Goal: Task Accomplishment & Management: Complete application form

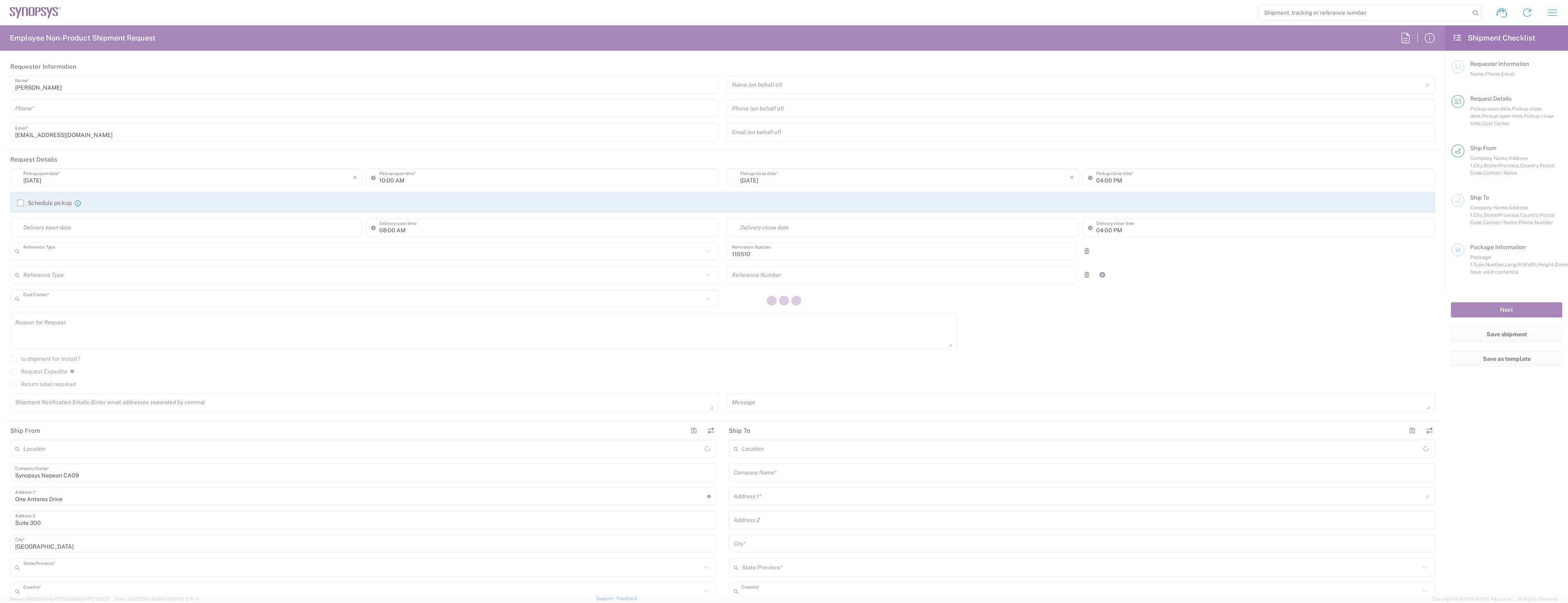
type input "Department"
type input "CA02, CIO, IT, ESS3 110510"
type input "[GEOGRAPHIC_DATA]"
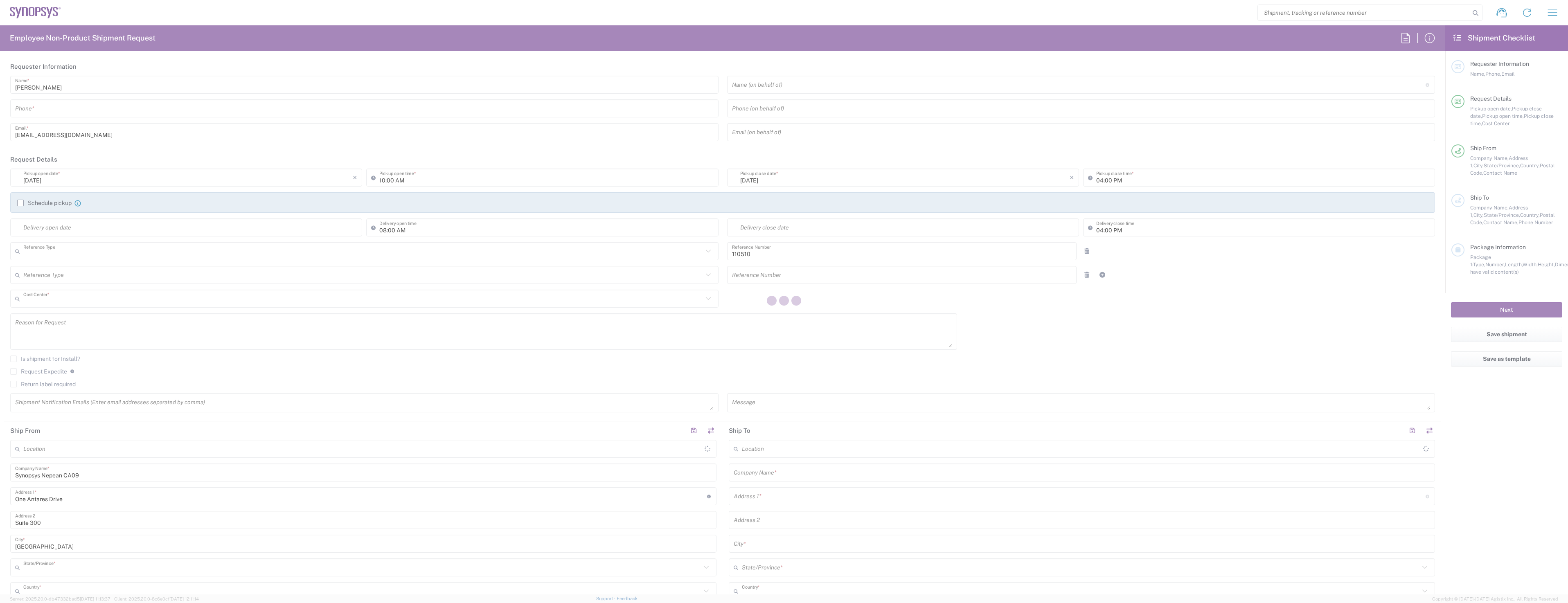
type input "Delivered at Place"
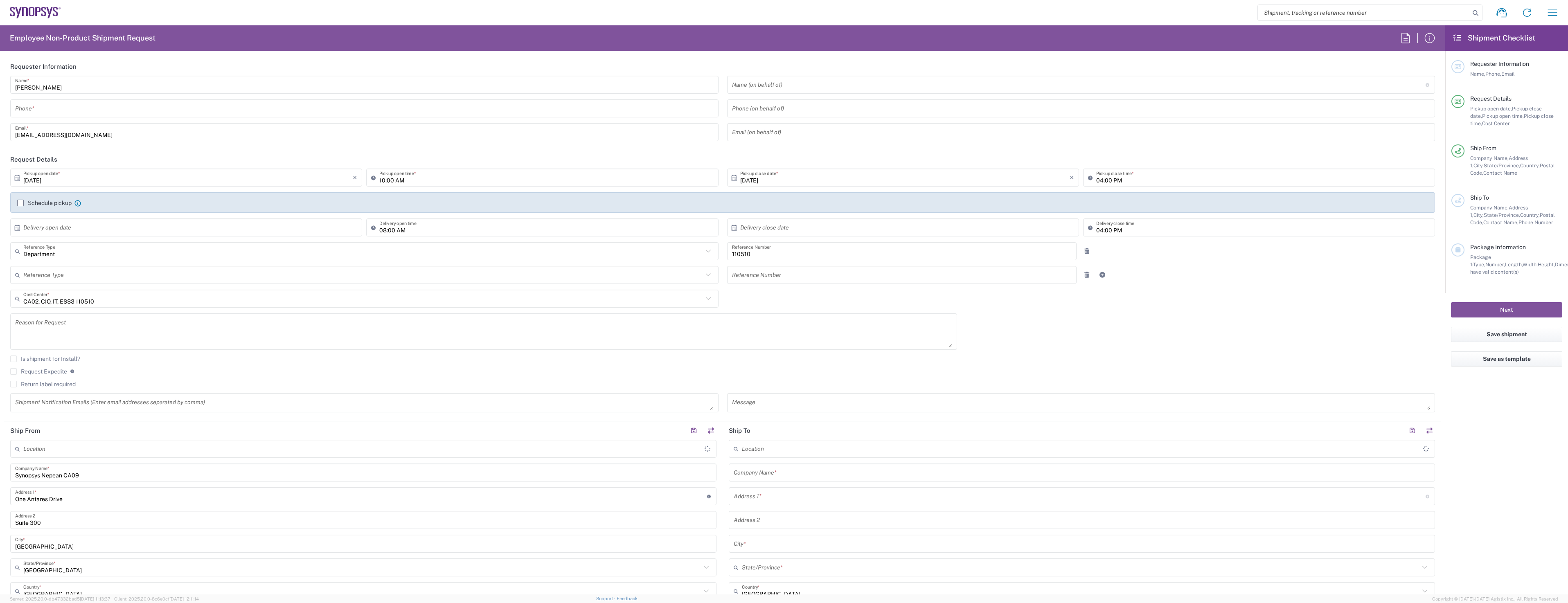
type input "Nepean CA09"
click at [24, 201] on label "Schedule pickup" at bounding box center [44, 203] width 54 height 7
click at [21, 203] on input "Schedule pickup" at bounding box center [21, 203] width 0 height 0
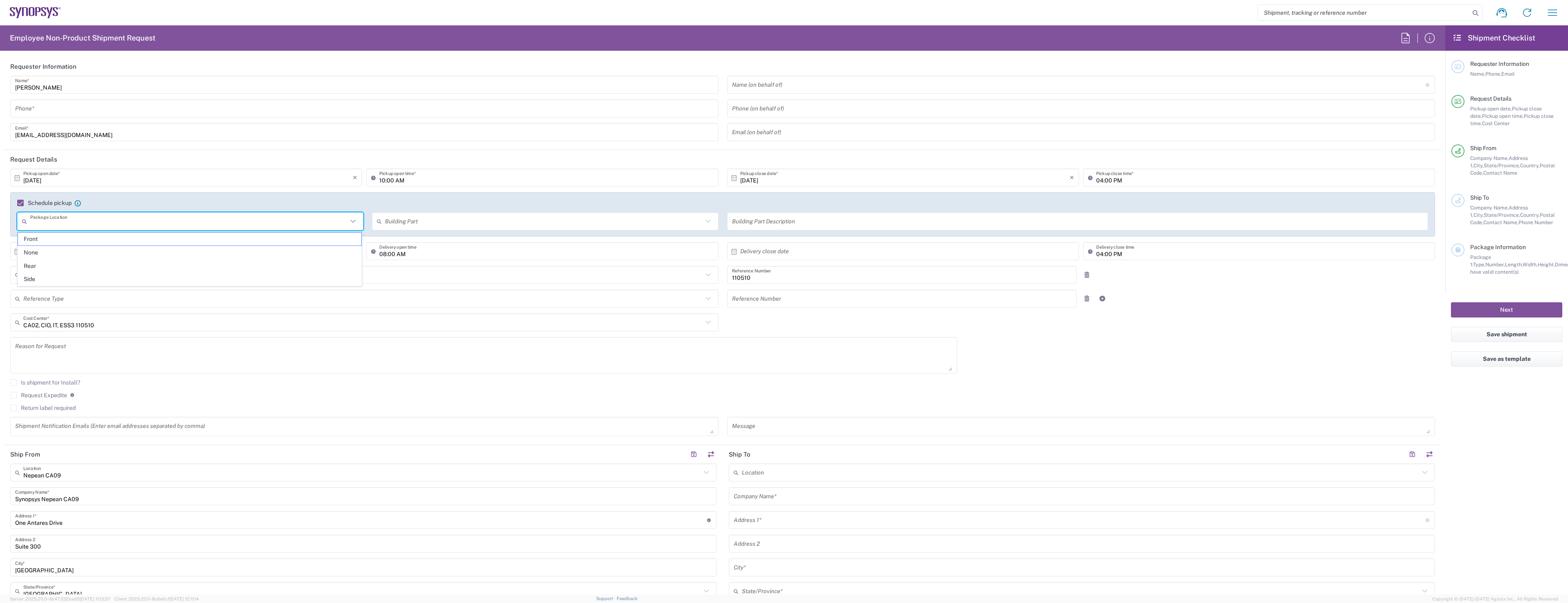
click at [92, 223] on input "text" at bounding box center [189, 221] width 318 height 15
click at [385, 282] on div "Department Reference Type" at bounding box center [365, 275] width 709 height 18
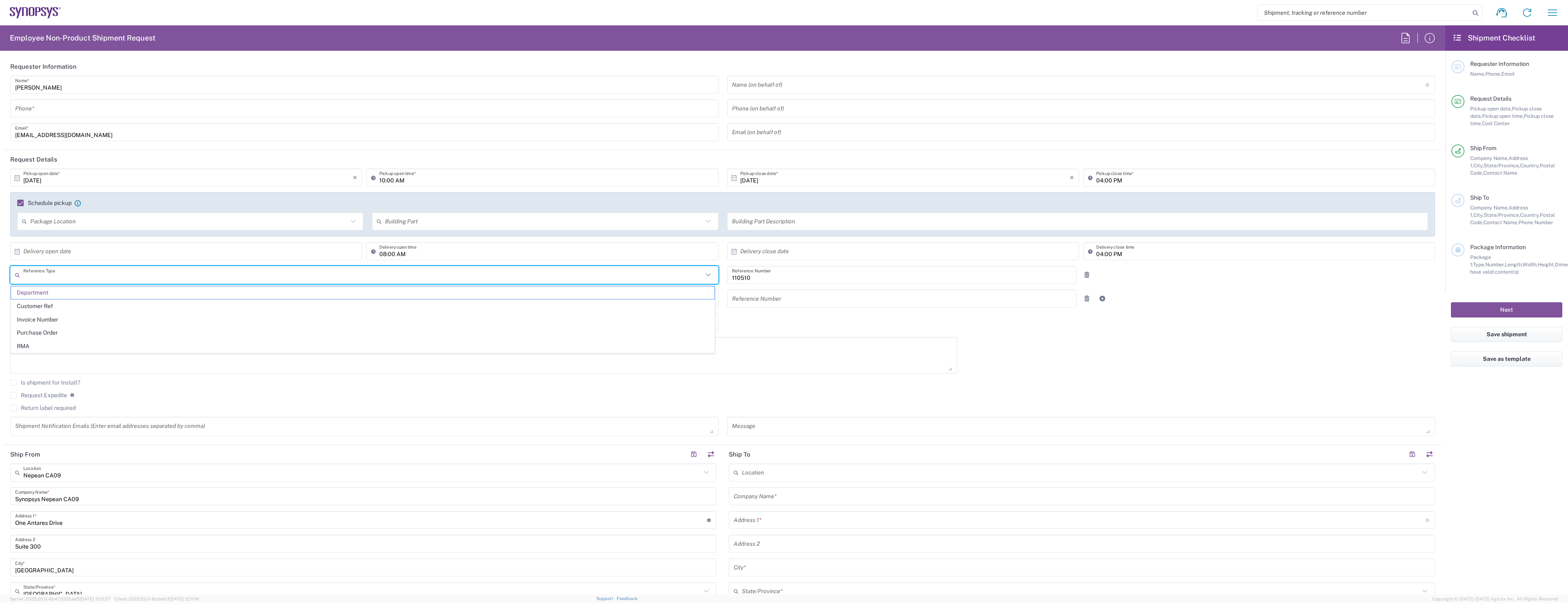
click at [281, 251] on input "text" at bounding box center [187, 251] width 329 height 15
type input "Department"
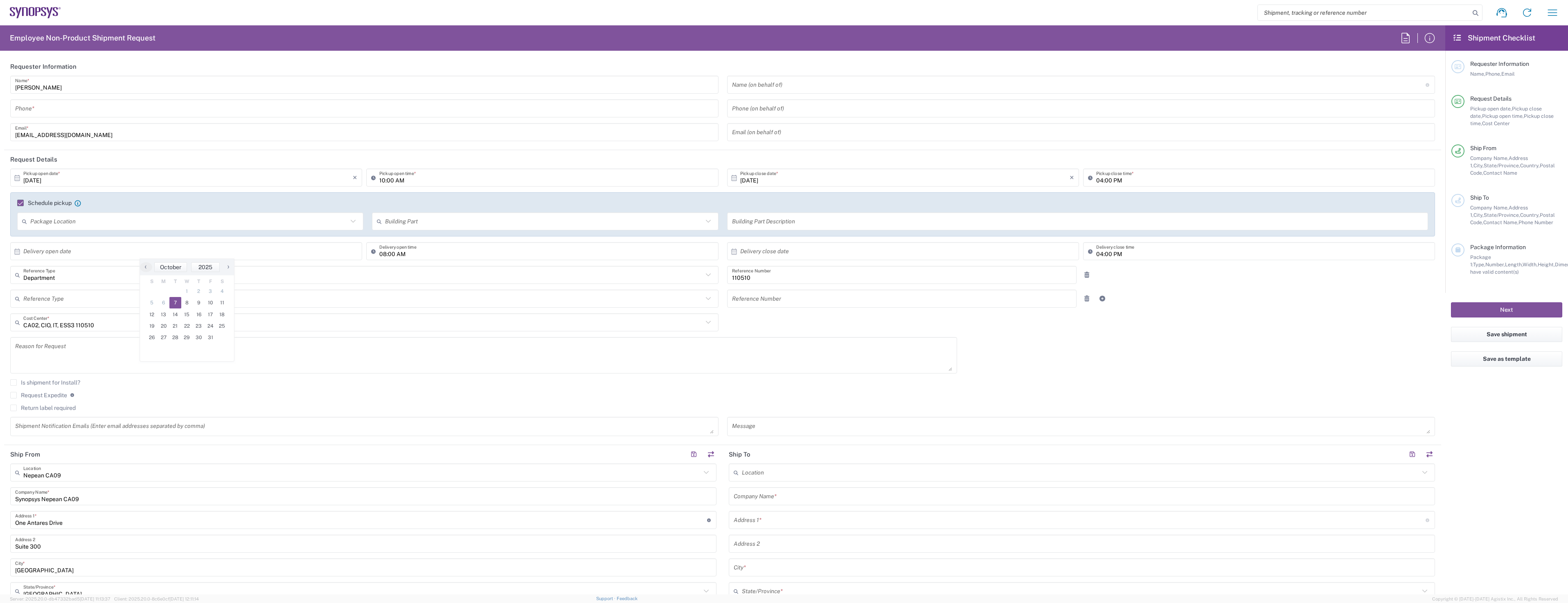
click at [177, 305] on span "7" at bounding box center [175, 302] width 12 height 12
type input "[DATE]"
click at [396, 253] on input "08:00 AM" at bounding box center [546, 251] width 334 height 15
click at [153, 110] on input "tel" at bounding box center [365, 109] width 699 height 15
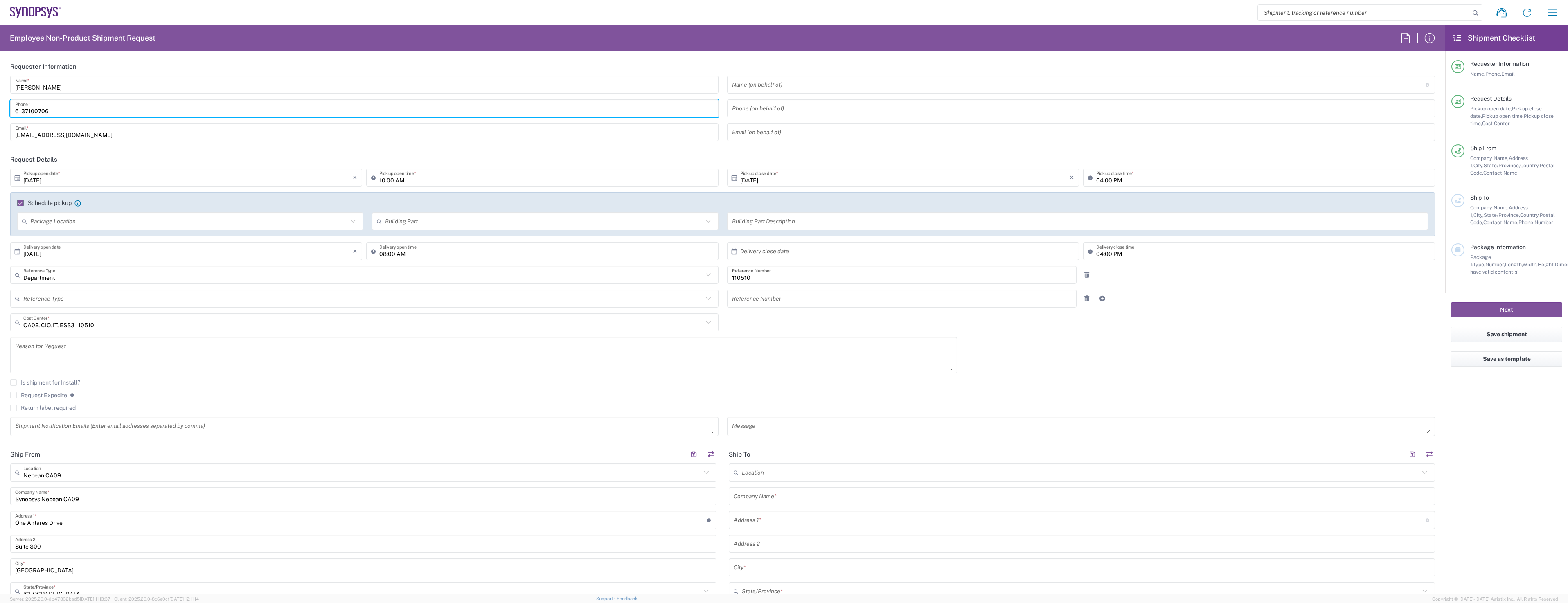
type input "6137100706"
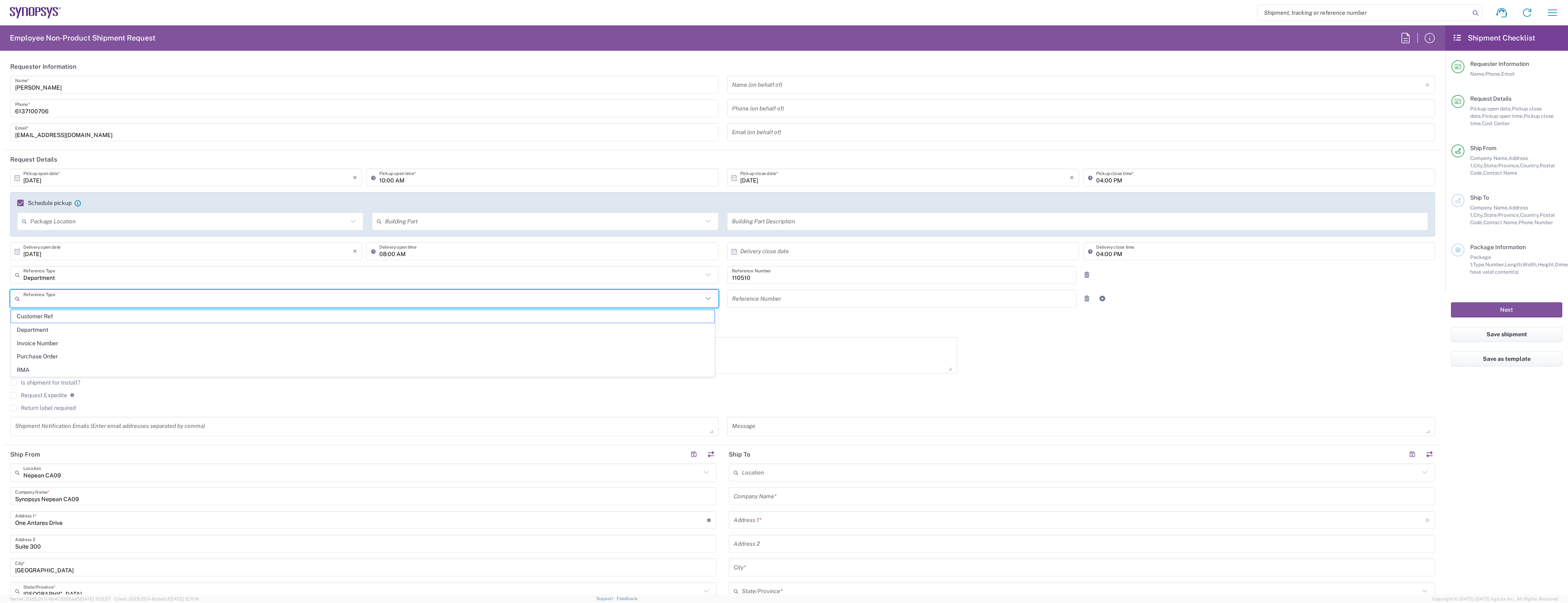
click at [113, 301] on input "text" at bounding box center [363, 299] width 680 height 15
drag, startPoint x: 148, startPoint y: 391, endPoint x: 91, endPoint y: 399, distance: 57.6
click at [148, 391] on div "Is shipment for Install?" at bounding box center [723, 385] width 1425 height 12
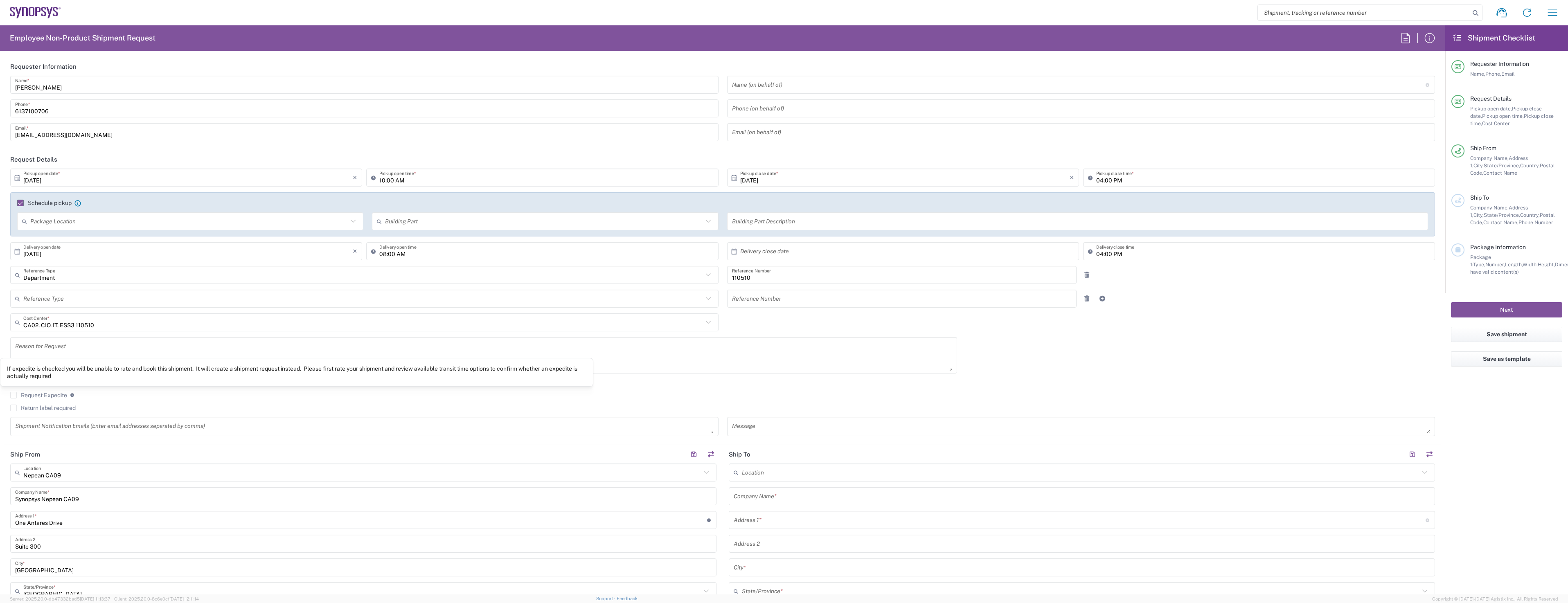
click at [59, 395] on label "Request Expedite" at bounding box center [38, 395] width 57 height 7
click at [13, 395] on input "Request Expedite" at bounding box center [13, 395] width 0 height 0
click at [86, 343] on textarea at bounding box center [483, 355] width 937 height 32
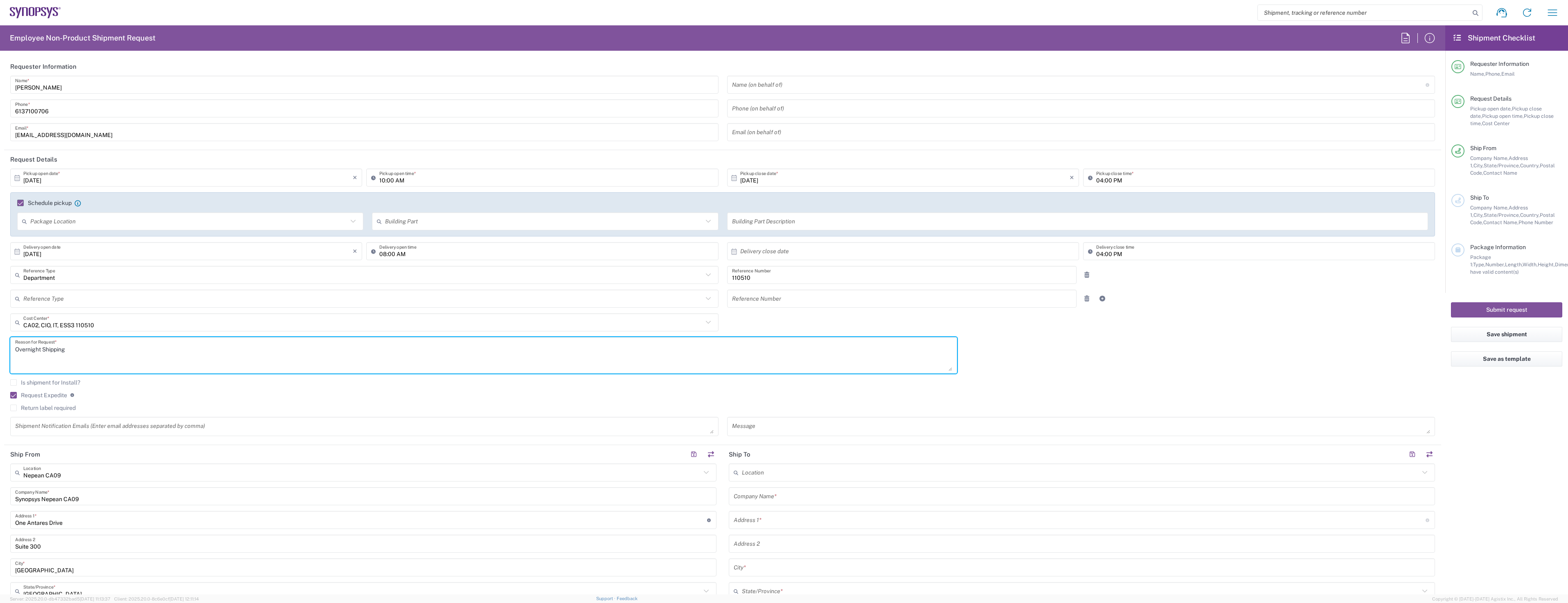
type textarea "Overnight Shipping"
click at [402, 180] on input "10:00 AM" at bounding box center [546, 178] width 334 height 15
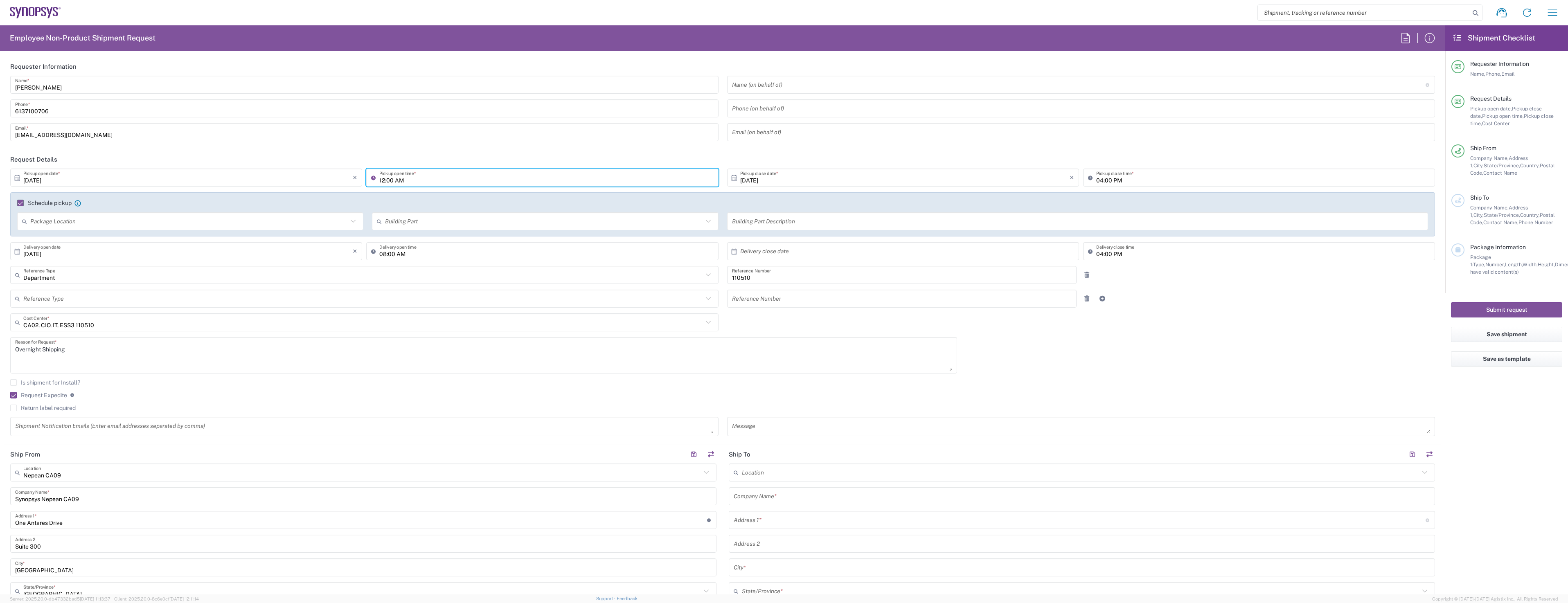
click at [394, 179] on input "12:00 AM" at bounding box center [546, 178] width 334 height 15
type input "12:00 PM"
click at [156, 246] on input "[DATE]" at bounding box center [187, 251] width 329 height 15
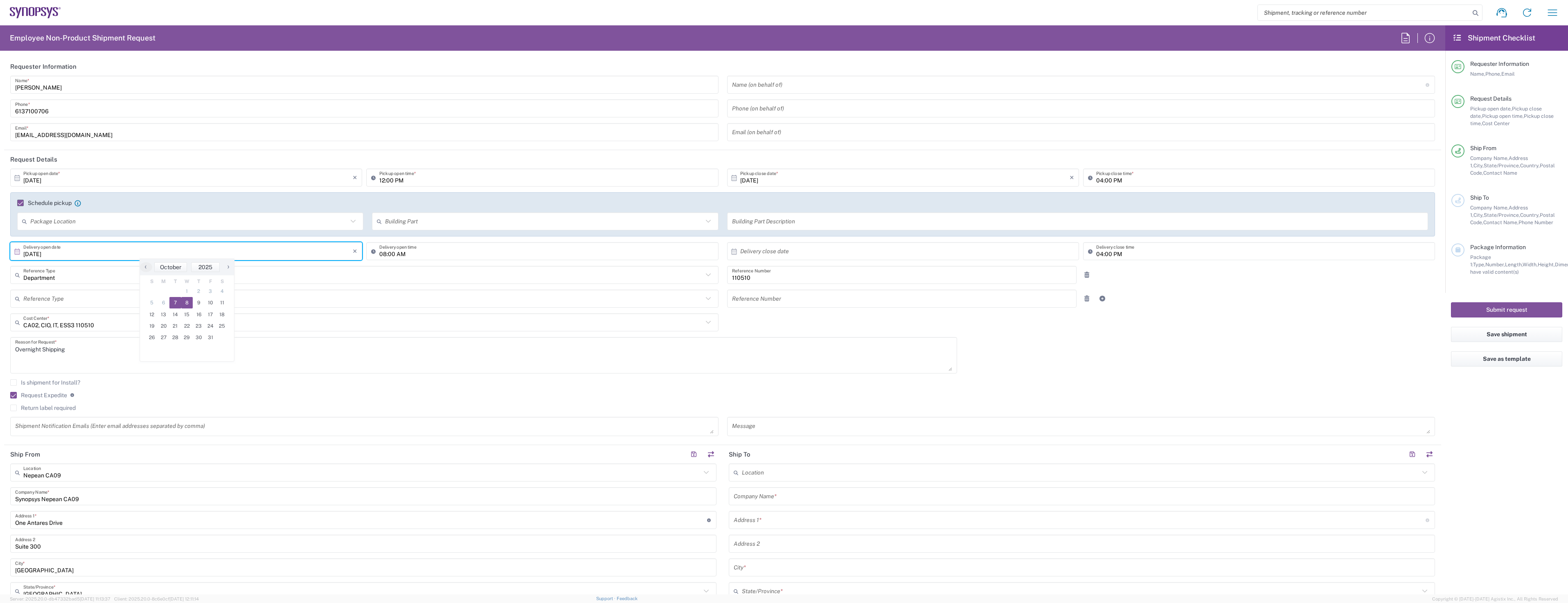
click at [186, 301] on span "8" at bounding box center [187, 302] width 12 height 12
type input "[DATE]"
click at [793, 252] on input "text" at bounding box center [905, 251] width 329 height 15
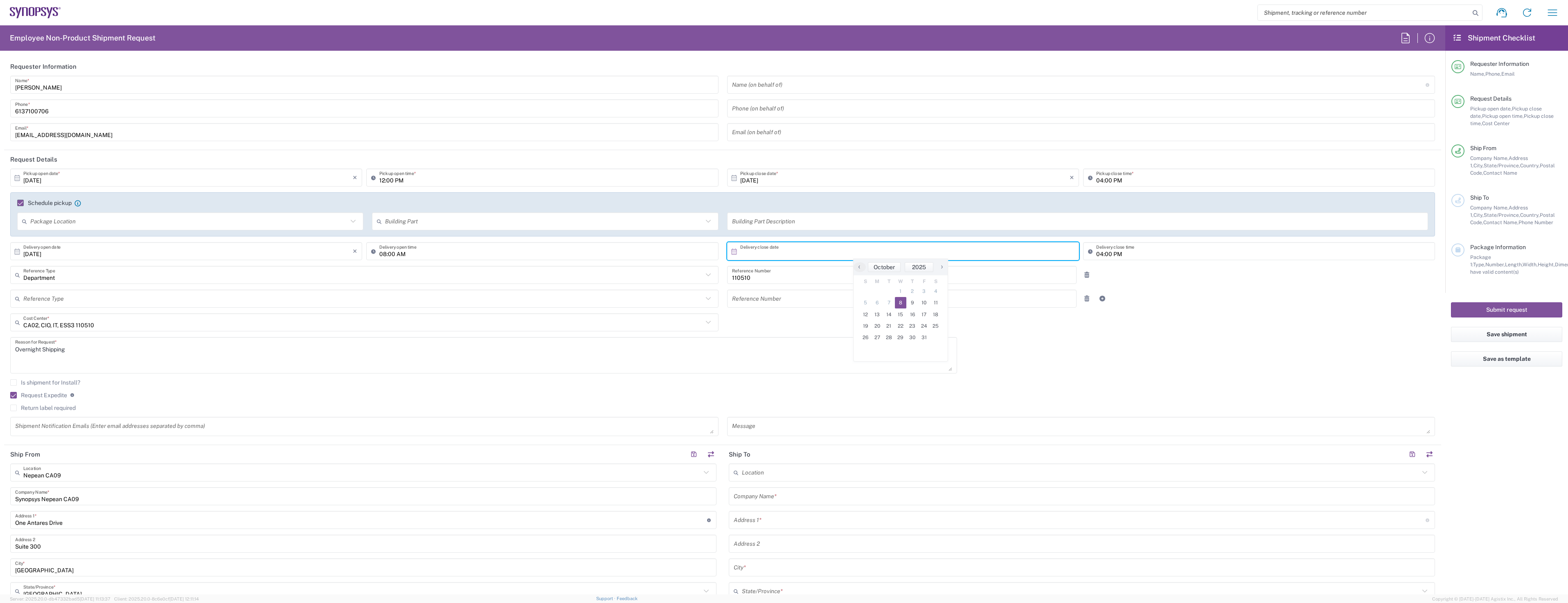
click at [905, 304] on span "8" at bounding box center [900, 302] width 12 height 12
type input "[DATE]"
click at [1105, 254] on input "04:00 PM" at bounding box center [1263, 251] width 334 height 15
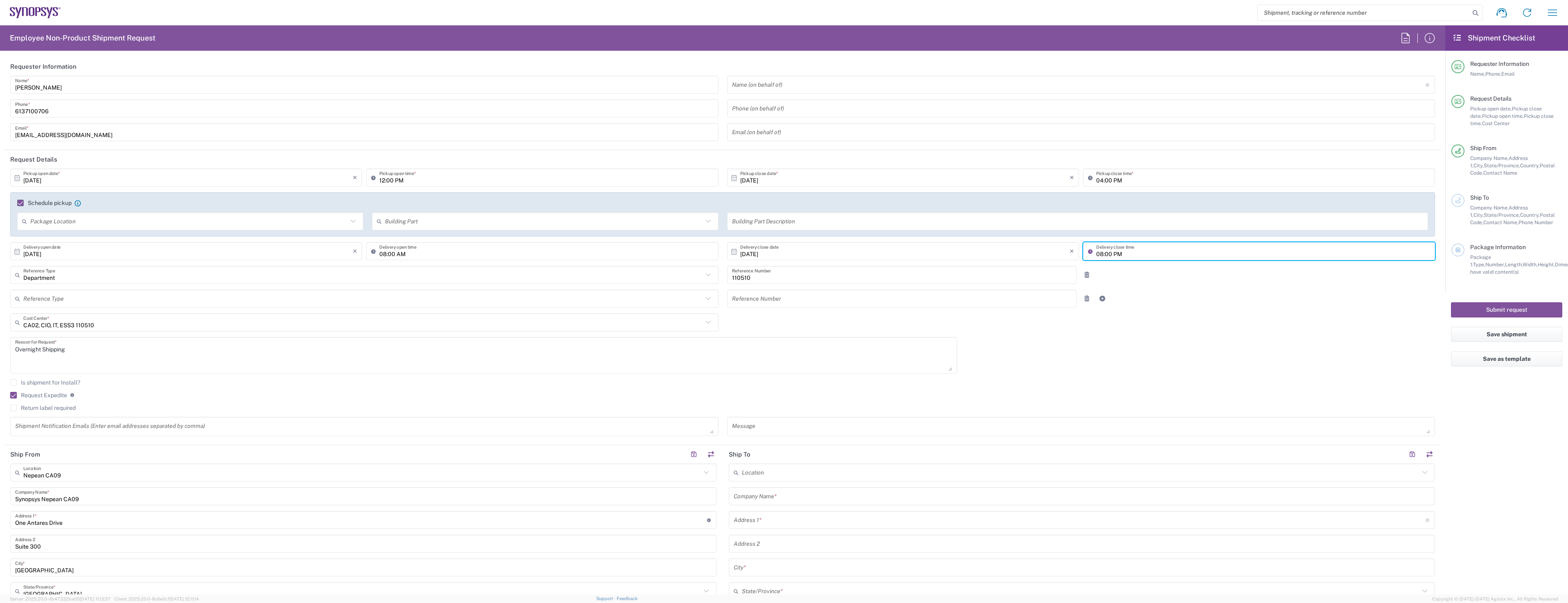
type input "08:00 PM"
click at [15, 410] on label "Return label required" at bounding box center [43, 408] width 66 height 7
click at [13, 408] on input "Return label required" at bounding box center [13, 408] width 0 height 0
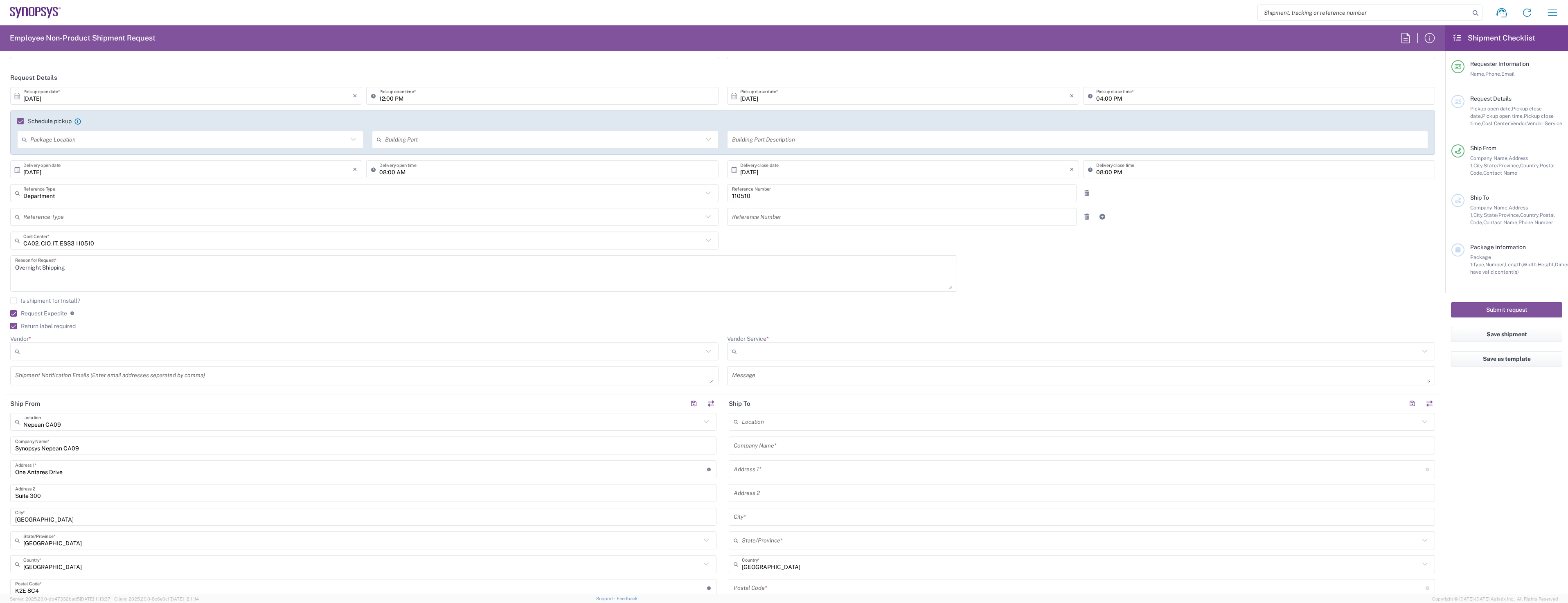
scroll to position [164, 0]
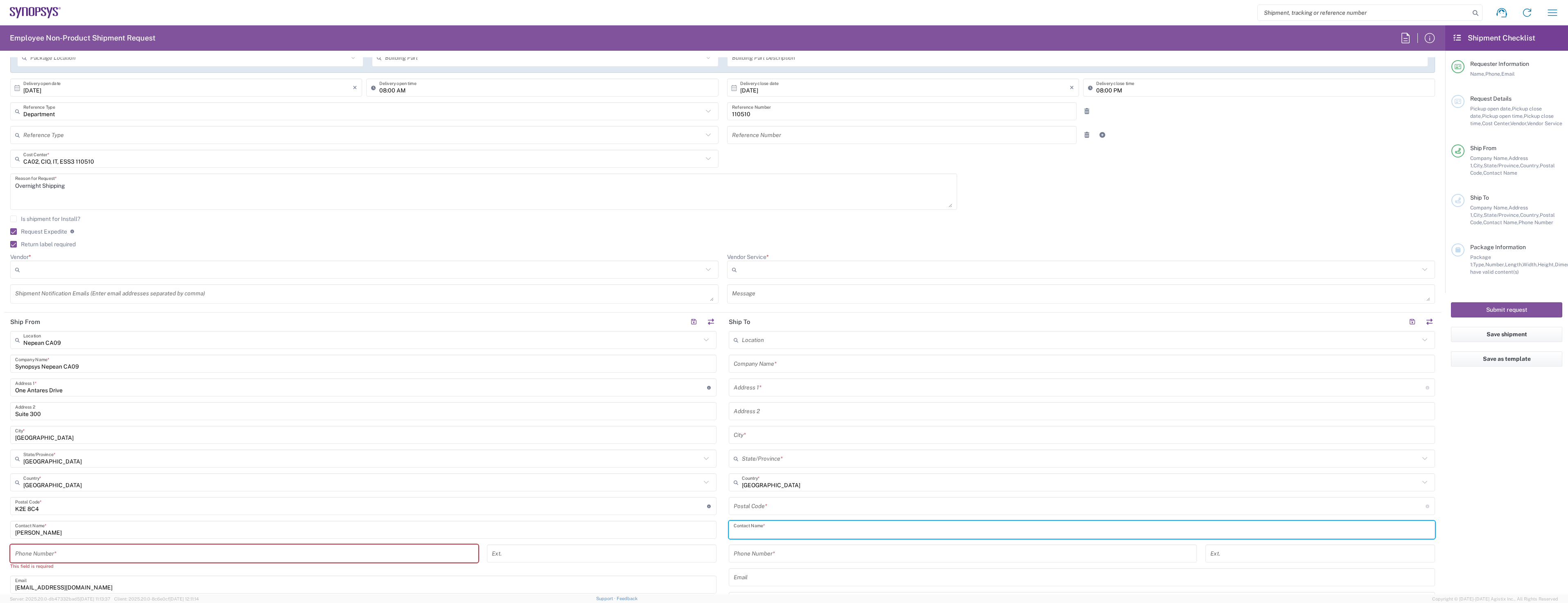
click at [779, 526] on input "text" at bounding box center [1082, 530] width 696 height 15
paste input "[PERSON_NAME]"
type input "[PERSON_NAME]"
click at [757, 363] on input "text" at bounding box center [1082, 364] width 696 height 15
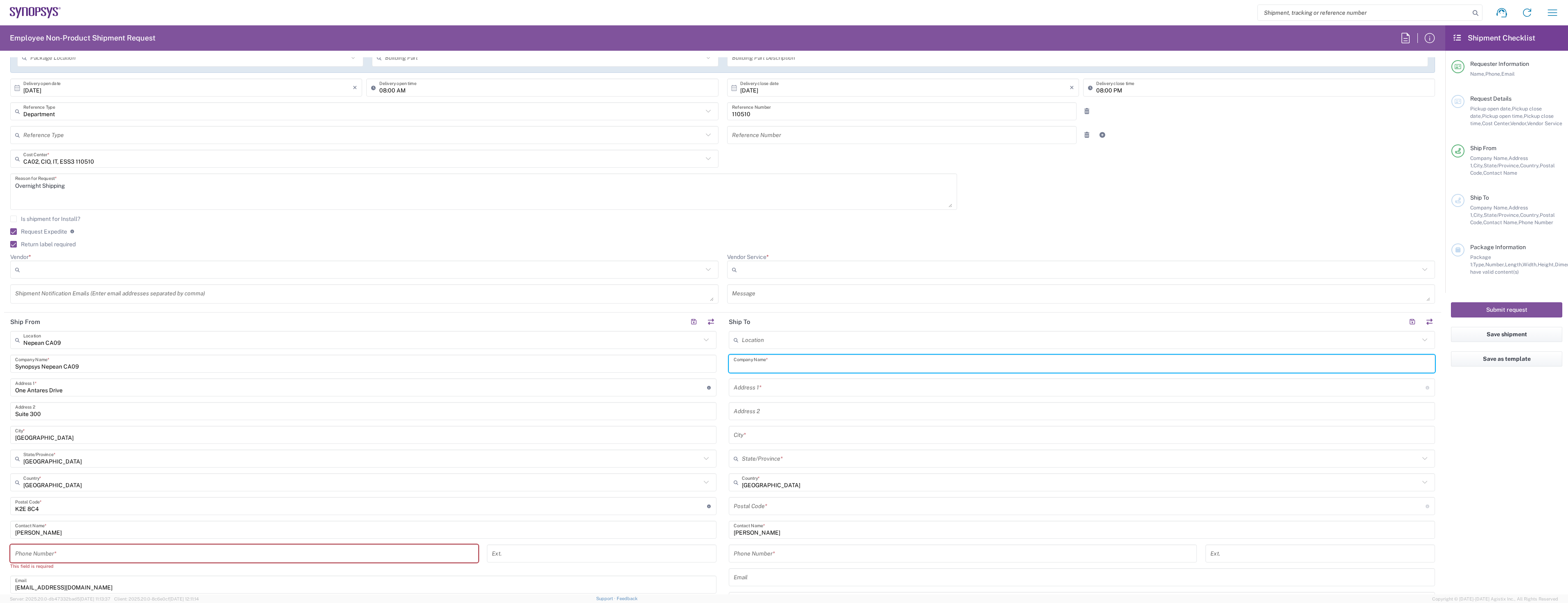
type input "S"
type input "s"
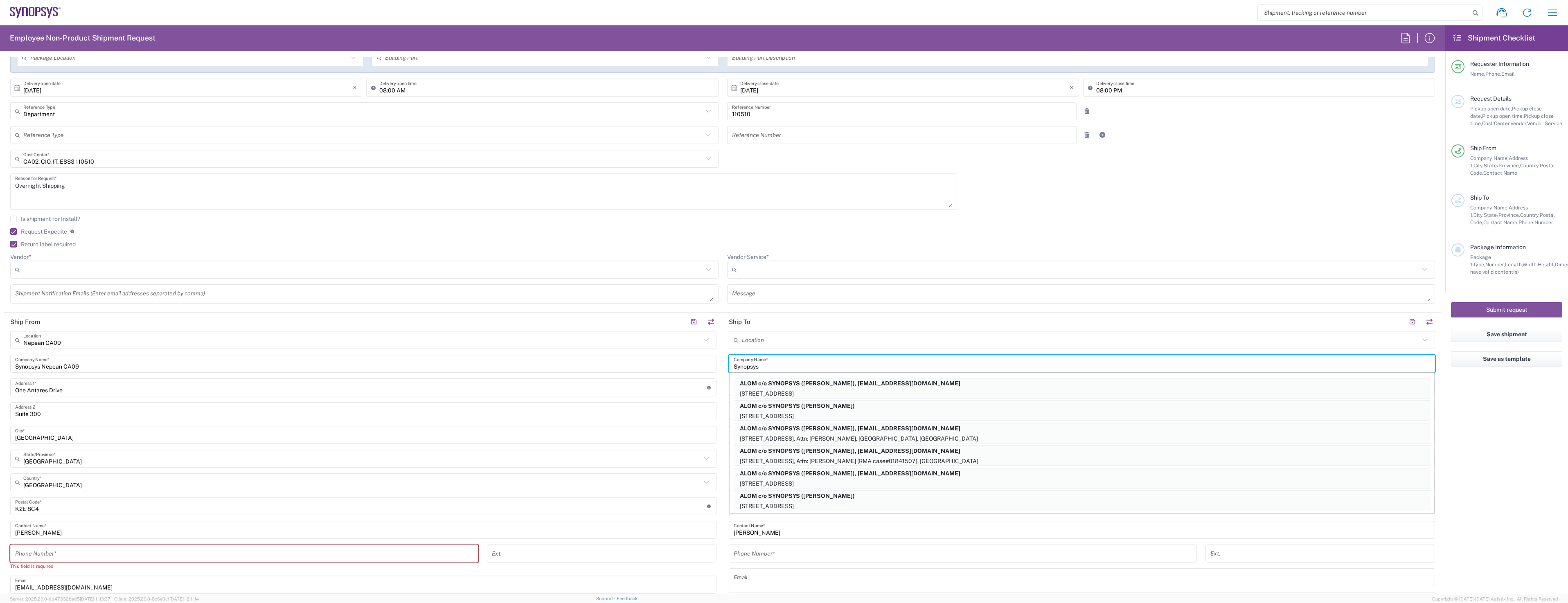
type input "Synopsys"
click at [723, 373] on main "Location [GEOGRAPHIC_DATA] DE04 Agrate Brianza IT01 [GEOGRAPHIC_DATA] DE02 [GEO…" at bounding box center [1082, 503] width 718 height 344
click at [723, 386] on main "Location [GEOGRAPHIC_DATA] DE04 Agrate Brianza IT01 [GEOGRAPHIC_DATA] DE02 [GEO…" at bounding box center [1082, 503] width 718 height 344
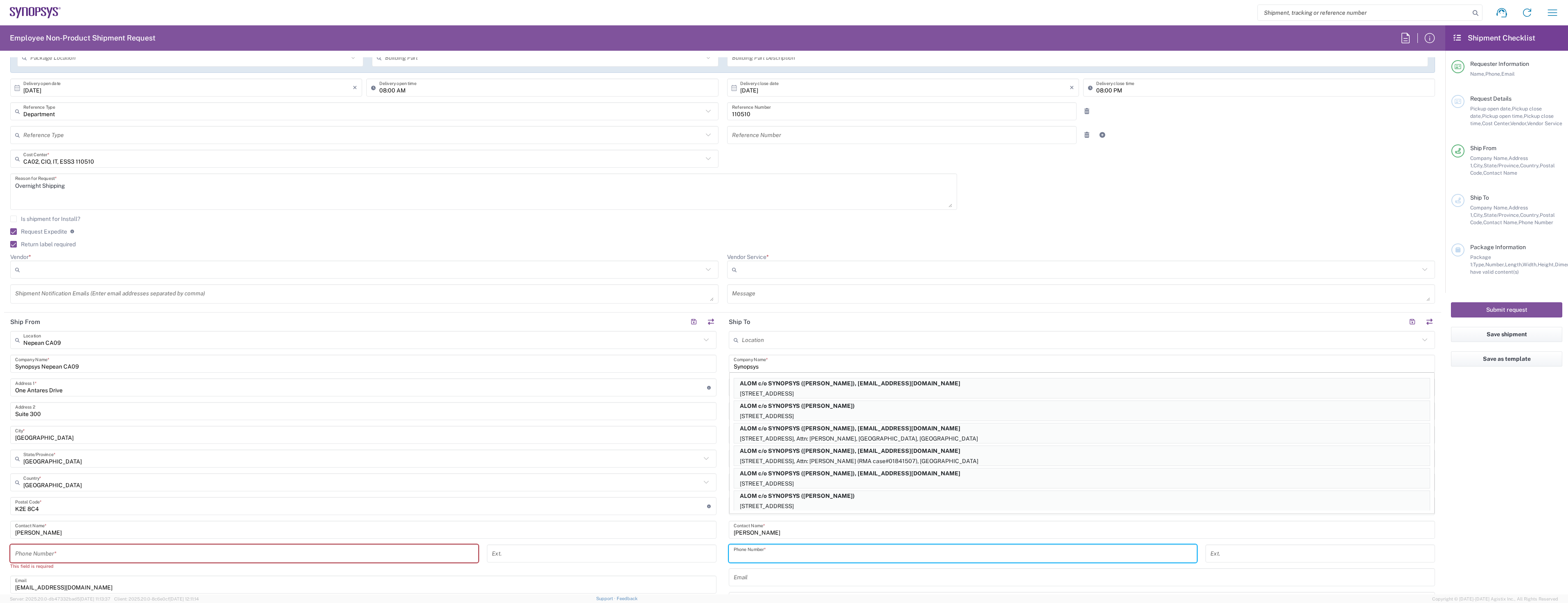
click at [828, 560] on input "tel" at bounding box center [962, 554] width 458 height 15
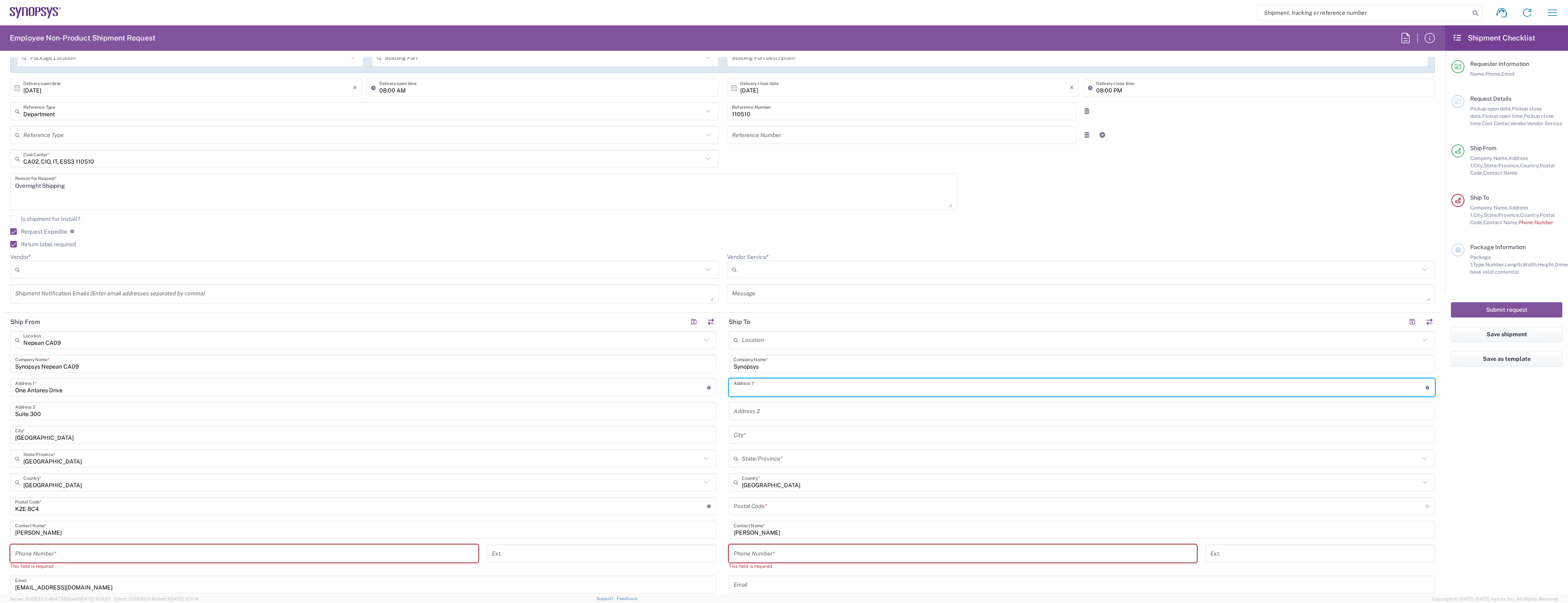
click at [769, 392] on input "text" at bounding box center [1079, 388] width 692 height 15
paste input "[STREET_ADDRESS][PERSON_NAME] Postal Code: T3M 2S1 Contact Number : [PHONE_NUMB…"
drag, startPoint x: 808, startPoint y: 391, endPoint x: 1007, endPoint y: 385, distance: 199.1
click at [1007, 385] on input "[STREET_ADDRESS][PERSON_NAME] Postal Code: T3M 2S1 Contact Number : [PHONE_NUMB…" at bounding box center [1079, 388] width 692 height 15
type input "[STREET_ADDRESS][PERSON_NAME]"
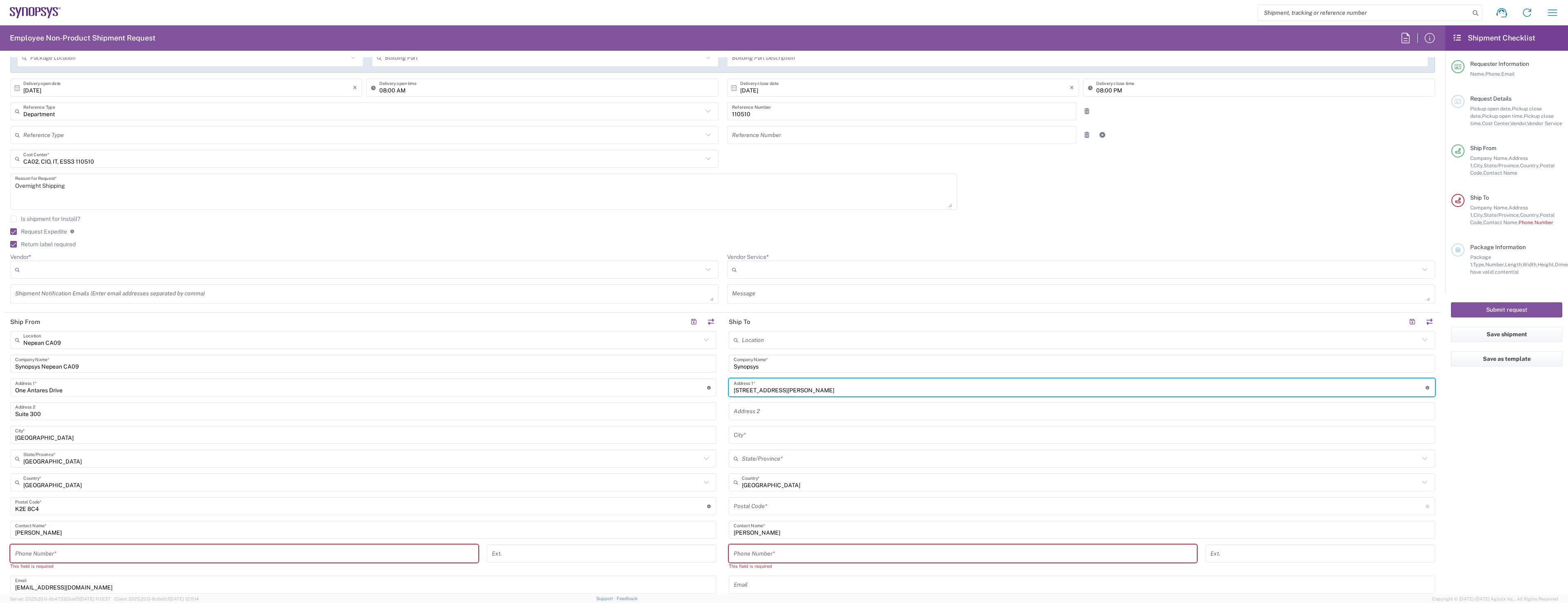
click at [765, 440] on input "text" at bounding box center [1082, 435] width 696 height 15
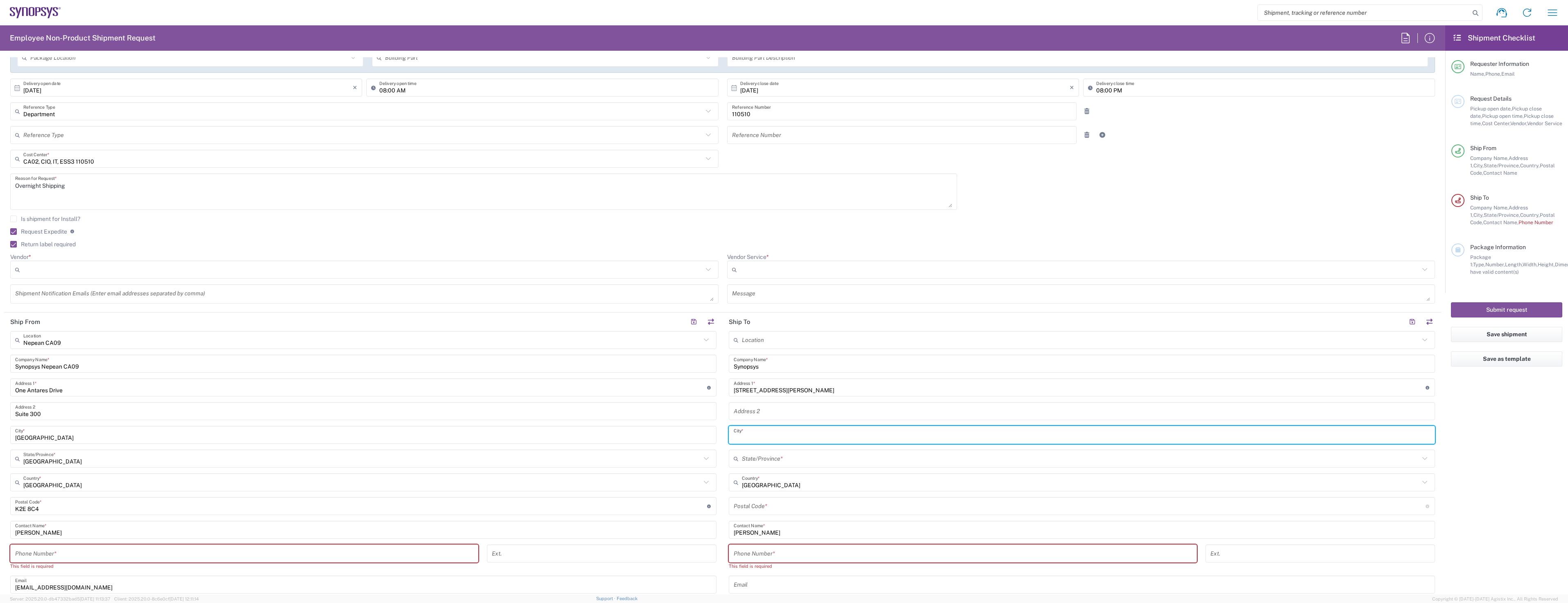
paste input ", [GEOGRAPHIC_DATA], AB Postal Code: T3M 2S1 Contact Number : [PHONE_NUMBER]"
drag, startPoint x: 733, startPoint y: 439, endPoint x: 701, endPoint y: 434, distance: 32.4
click at [701, 434] on div "Ship From [GEOGRAPHIC_DATA] [GEOGRAPHIC_DATA] Location [GEOGRAPHIC_DATA] Agrate…" at bounding box center [723, 499] width 1437 height 372
drag, startPoint x: 751, startPoint y: 437, endPoint x: 968, endPoint y: 429, distance: 217.1
click at [968, 429] on input "[GEOGRAPHIC_DATA], [GEOGRAPHIC_DATA] Postal Code: T3M 2S1 Contact Number : [PHO…" at bounding box center [1082, 435] width 696 height 15
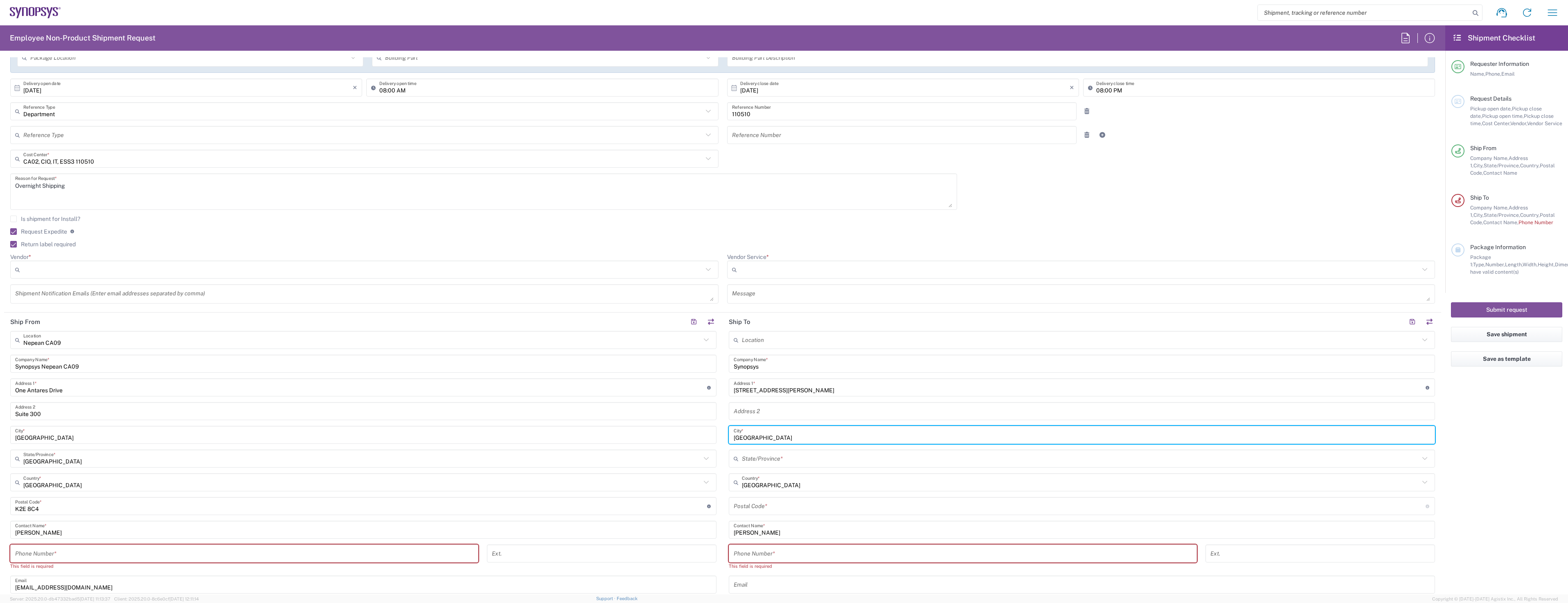
type input "[GEOGRAPHIC_DATA]"
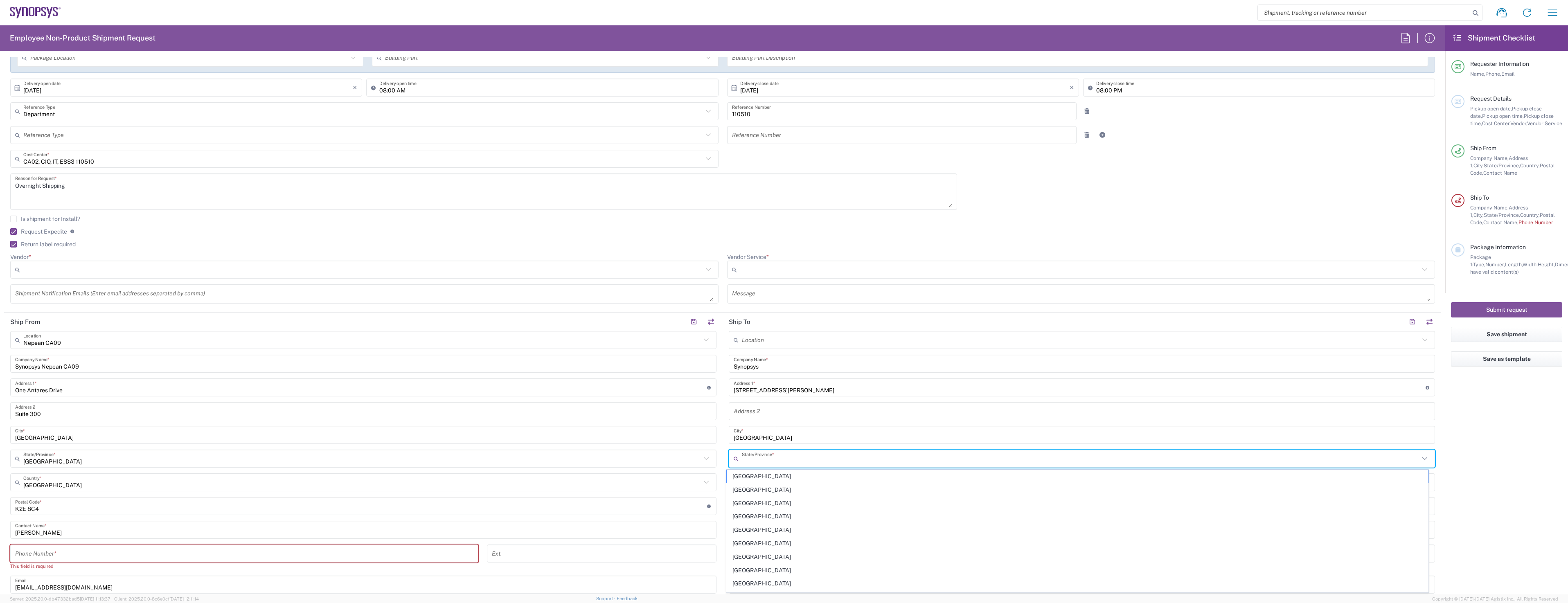
click at [786, 459] on input "text" at bounding box center [1080, 459] width 677 height 15
paste input ", AB Postal Code: T3M 2S1 Contact Number : [PHONE_NUMBER]"
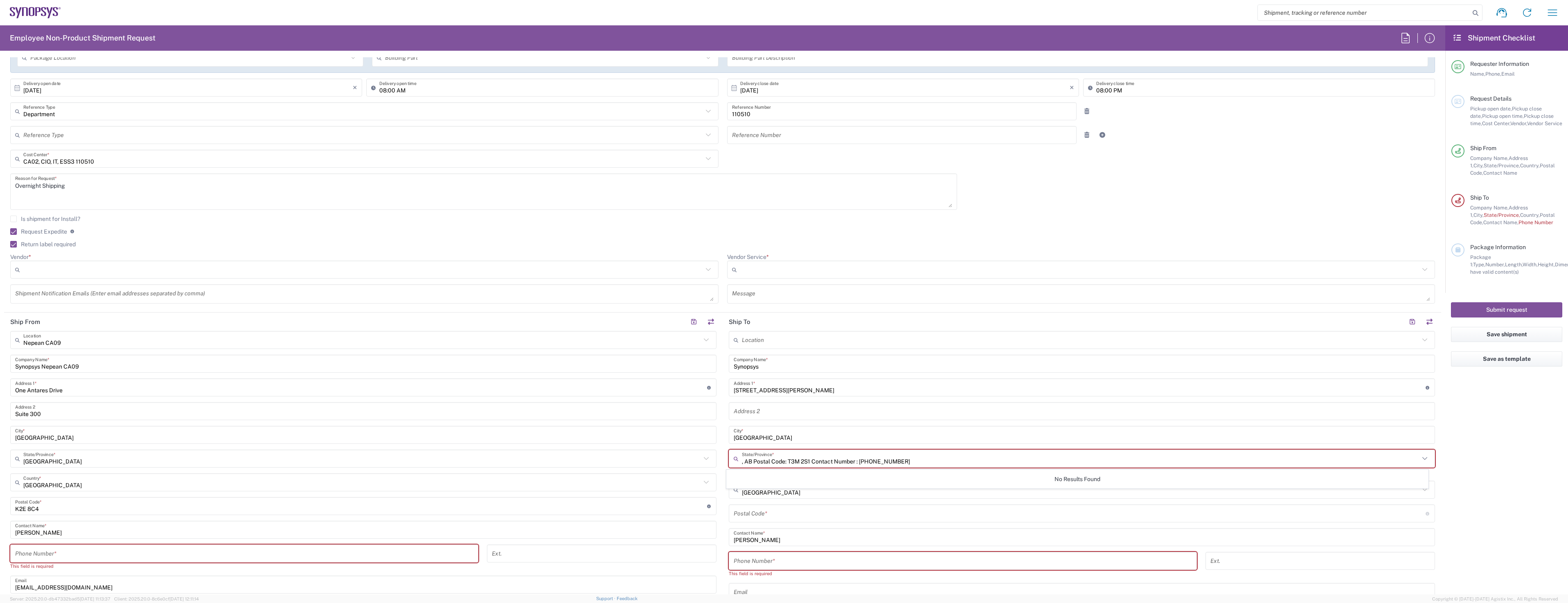
click at [744, 460] on input ", AB Postal Code: T3M 2S1 Contact Number : [PHONE_NUMBER]" at bounding box center [1080, 459] width 677 height 15
click at [742, 460] on input ", AB Postal Code: T3M 2S1 Contact Number : [PHONE_NUMBER]" at bounding box center [1080, 459] width 677 height 15
drag, startPoint x: 747, startPoint y: 461, endPoint x: 927, endPoint y: 456, distance: 180.1
click at [927, 456] on input "AB Postal Code: T3M 2S1 Contact Number : [PHONE_NUMBER]" at bounding box center [1080, 459] width 677 height 15
drag, startPoint x: 763, startPoint y: 461, endPoint x: 735, endPoint y: 458, distance: 28.2
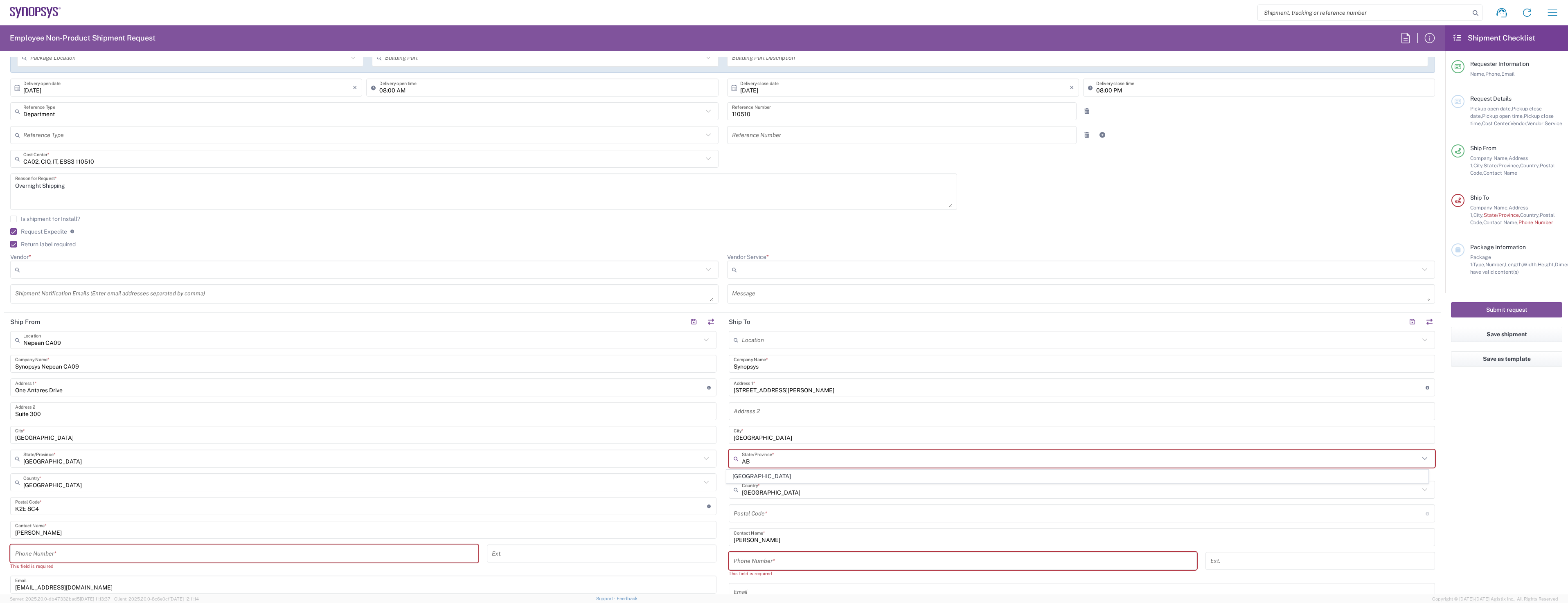
click at [735, 458] on div "AB State/Province *" at bounding box center [1082, 459] width 706 height 18
click at [774, 475] on span "[GEOGRAPHIC_DATA]" at bounding box center [1077, 476] width 702 height 13
type input "[GEOGRAPHIC_DATA]"
click at [769, 505] on input "undefined" at bounding box center [1079, 506] width 692 height 15
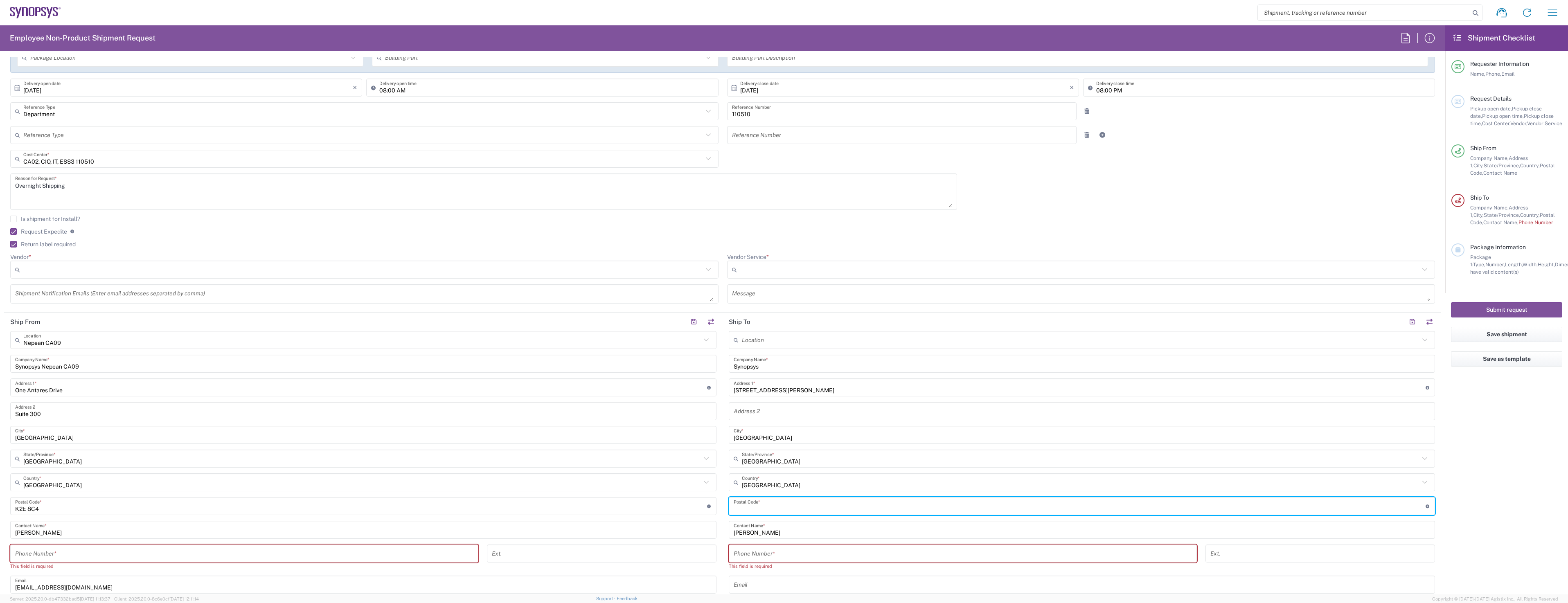
paste input "Postal Code: T3M 2S1 Contact Number : [PHONE_NUMBER]"
drag, startPoint x: 766, startPoint y: 507, endPoint x: 656, endPoint y: 495, distance: 110.7
click at [656, 495] on div "Ship From [GEOGRAPHIC_DATA] [GEOGRAPHIC_DATA] Location [GEOGRAPHIC_DATA] Agrate…" at bounding box center [723, 499] width 1437 height 372
drag, startPoint x: 754, startPoint y: 508, endPoint x: 905, endPoint y: 506, distance: 151.0
click at [905, 506] on input "undefined" at bounding box center [1079, 506] width 692 height 15
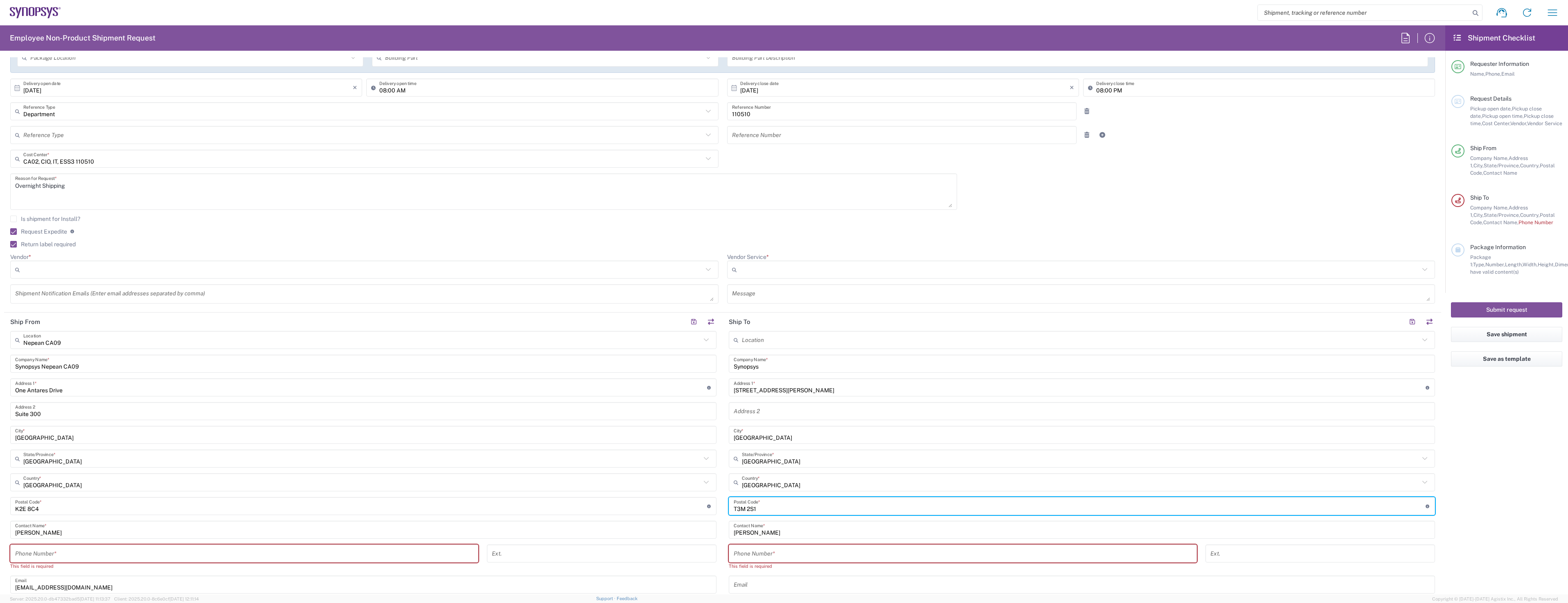
type input "T3M 2S1"
click at [772, 549] on input "tel" at bounding box center [962, 554] width 458 height 15
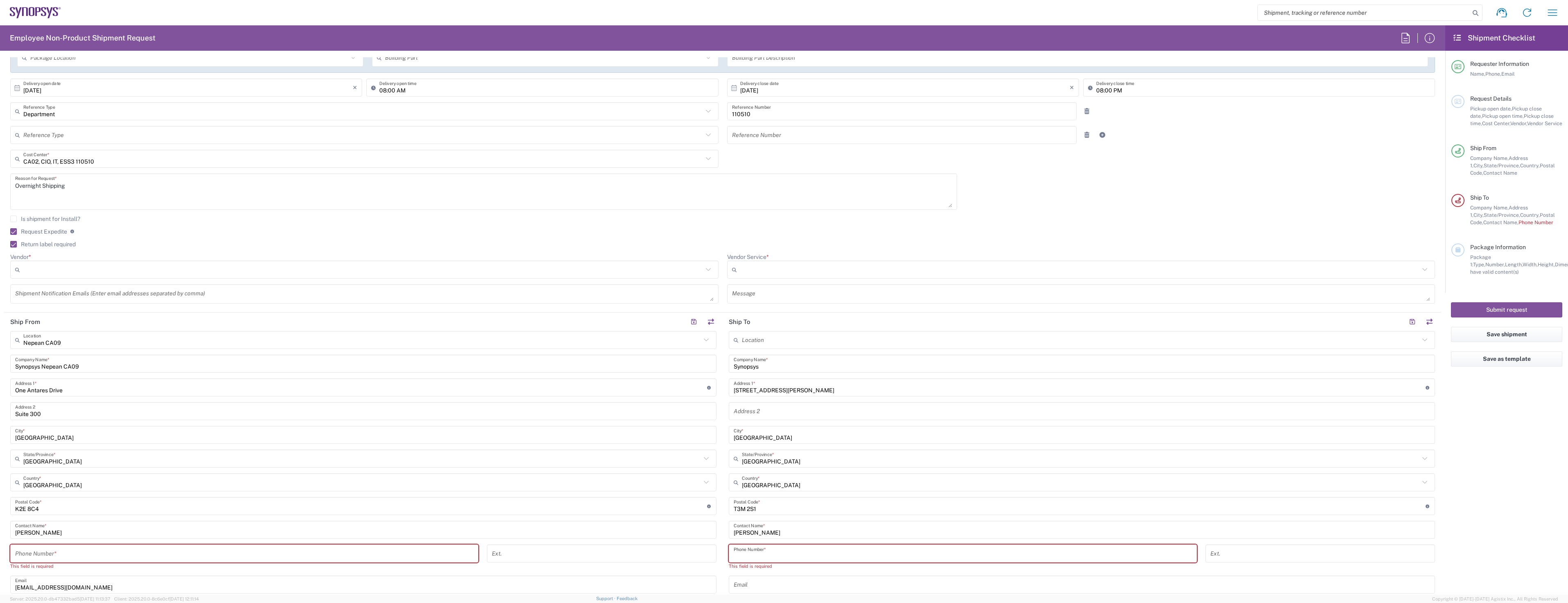
paste input "Contact Number : [PHONE_NUMBER]"
drag, startPoint x: 780, startPoint y: 554, endPoint x: 610, endPoint y: 523, distance: 172.8
click at [610, 523] on div "Ship From [GEOGRAPHIC_DATA] [GEOGRAPHIC_DATA] Location [GEOGRAPHIC_DATA] Agrate…" at bounding box center [723, 499] width 1437 height 372
type input "[PHONE_NUMBER]"
click at [774, 573] on input "text" at bounding box center [1082, 577] width 696 height 15
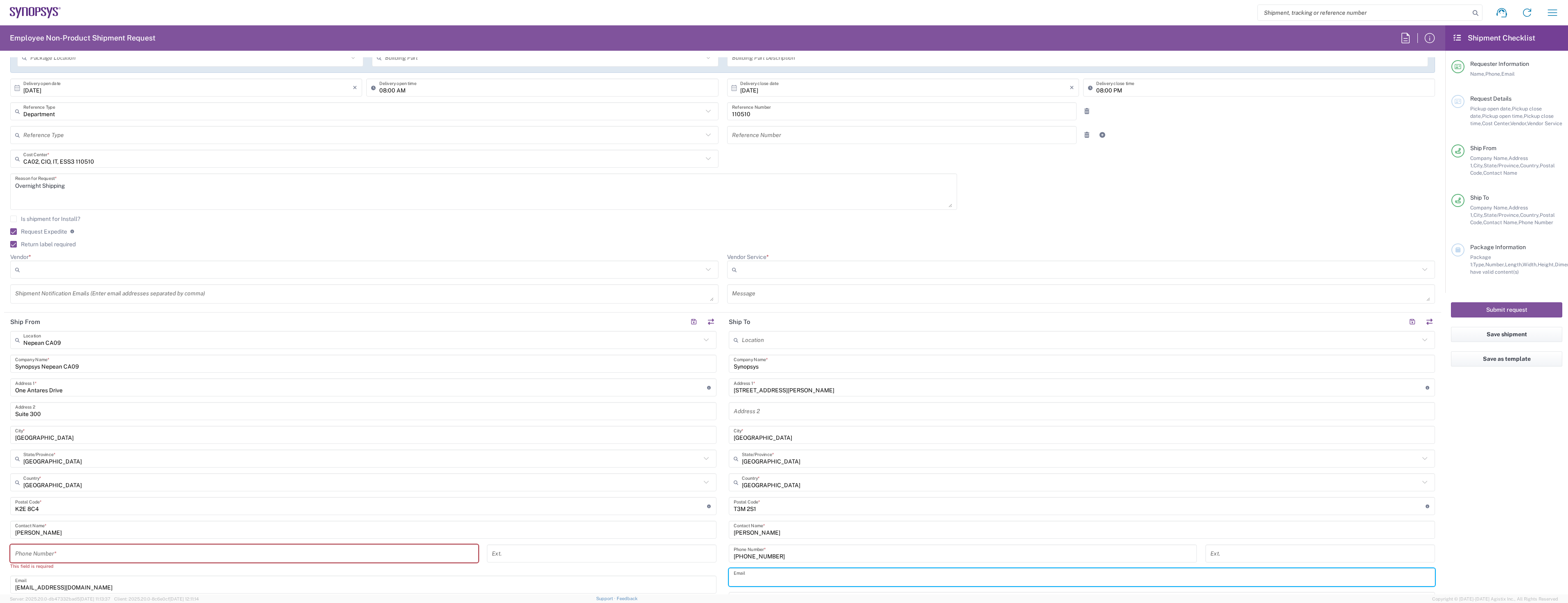
paste input "[EMAIL_ADDRESS][DOMAIN_NAME]"
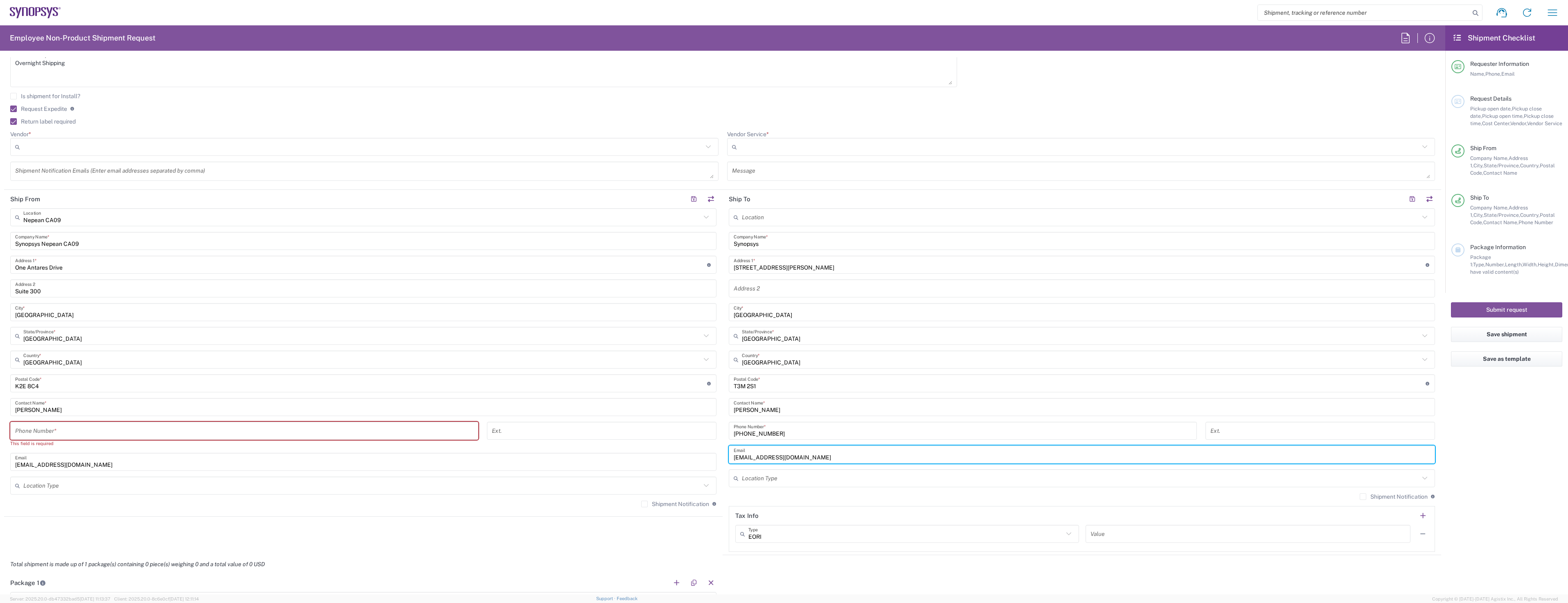
type input "[EMAIL_ADDRESS][DOMAIN_NAME]"
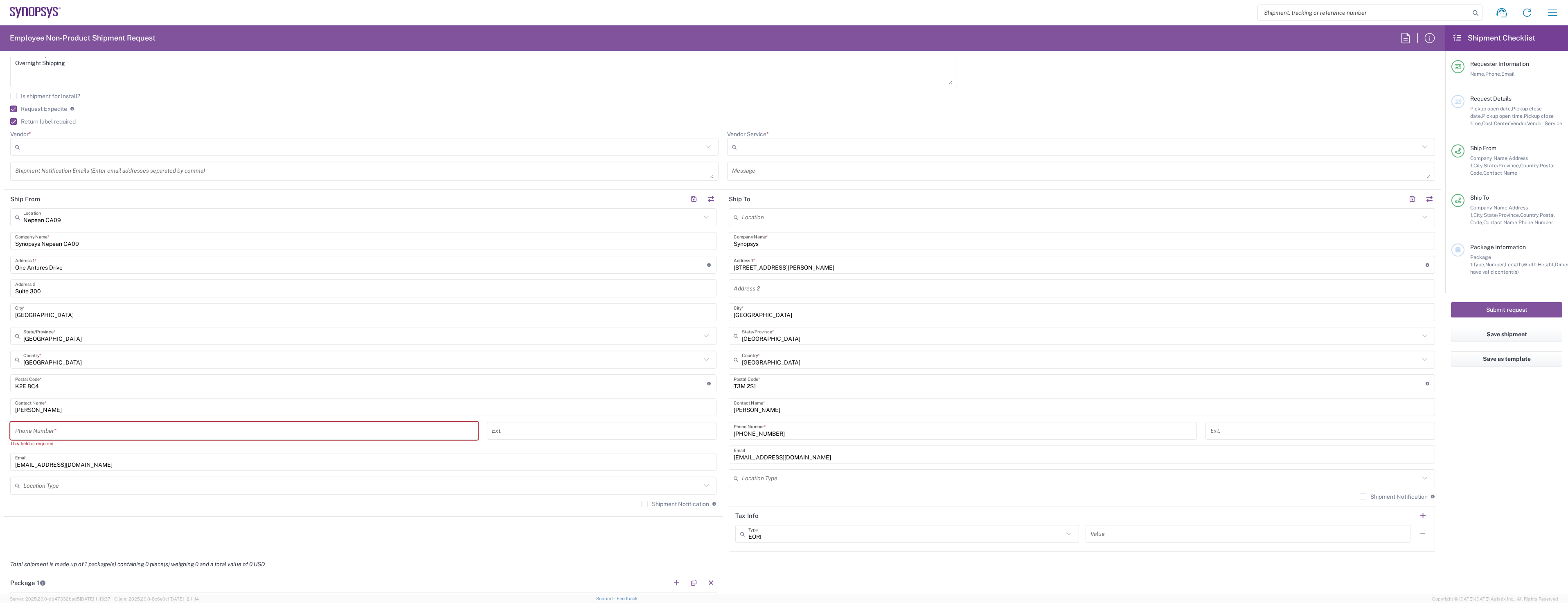
click at [730, 456] on div "[EMAIL_ADDRESS][DOMAIN_NAME] Email" at bounding box center [1082, 455] width 706 height 18
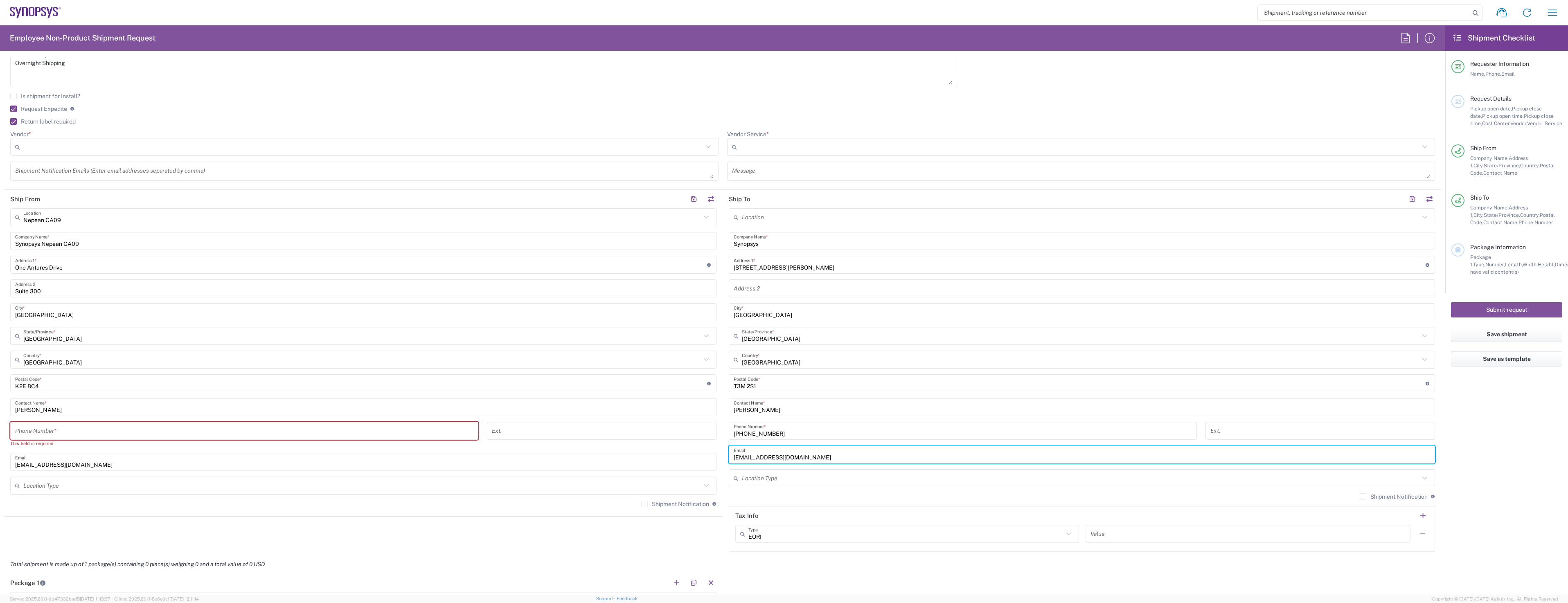
click at [733, 456] on input "[EMAIL_ADDRESS][DOMAIN_NAME]" at bounding box center [1082, 455] width 696 height 15
click at [200, 432] on input "tel" at bounding box center [244, 431] width 458 height 15
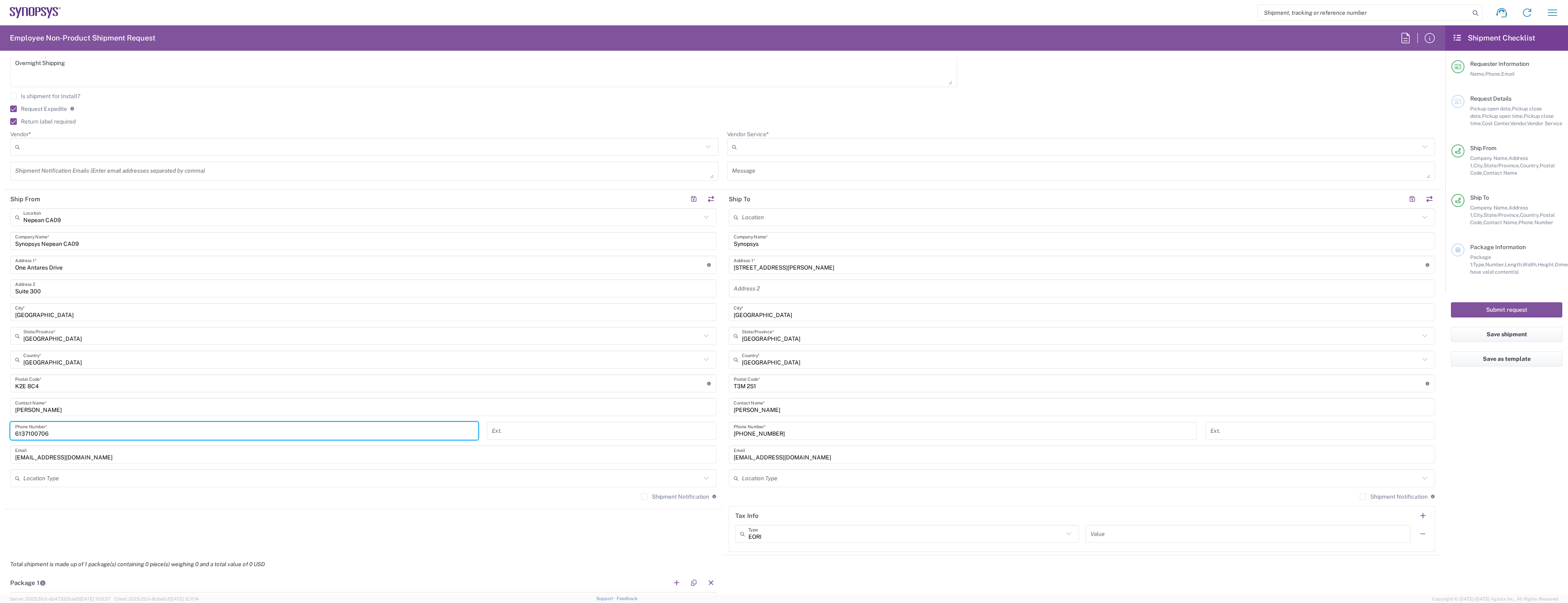
type input "6137100706"
click at [314, 539] on agx-shipment-stop-widget "Ship From [GEOGRAPHIC_DATA] [GEOGRAPHIC_DATA] Location [GEOGRAPHIC_DATA] Agrate…" at bounding box center [363, 372] width 718 height 365
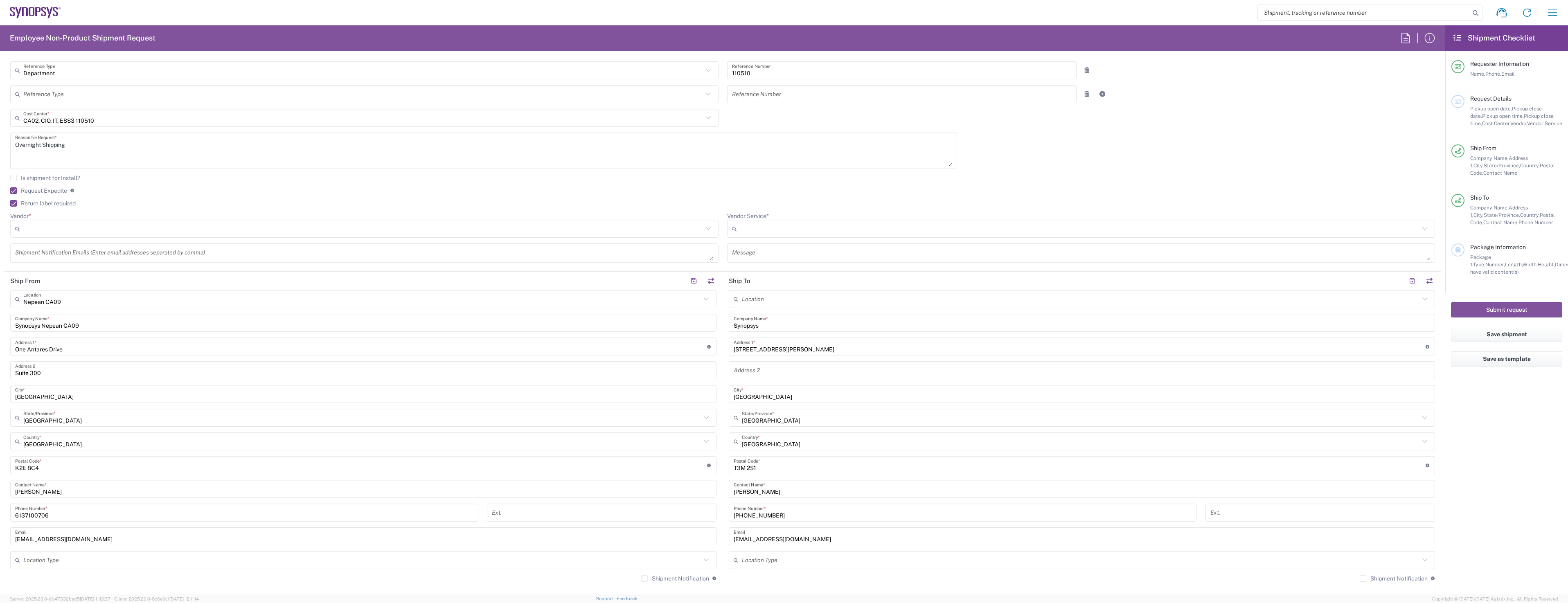
scroll to position [409, 0]
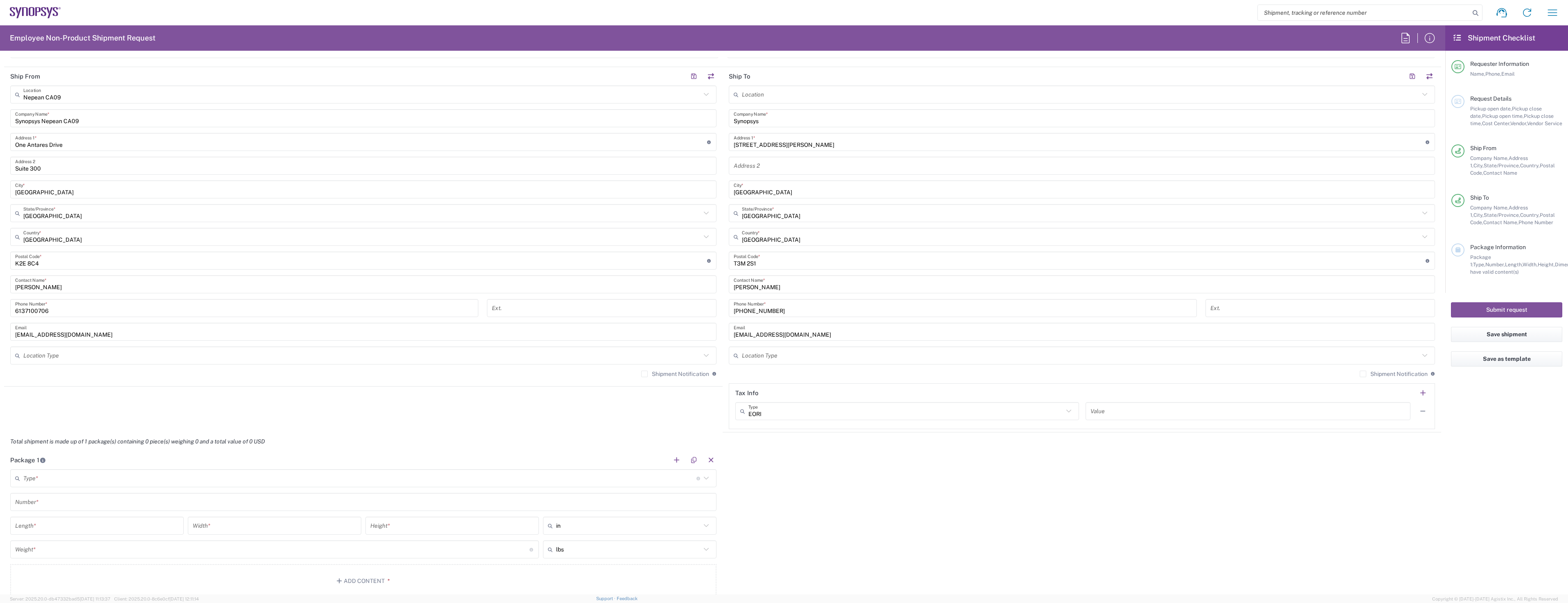
click at [641, 372] on label "Shipment Notification" at bounding box center [675, 374] width 68 height 7
click at [645, 374] on input "Shipment Notification" at bounding box center [645, 374] width 0 height 0
click at [1360, 375] on label "Shipment Notification" at bounding box center [1394, 374] width 68 height 7
click at [1363, 374] on input "Shipment Notification" at bounding box center [1363, 374] width 0 height 0
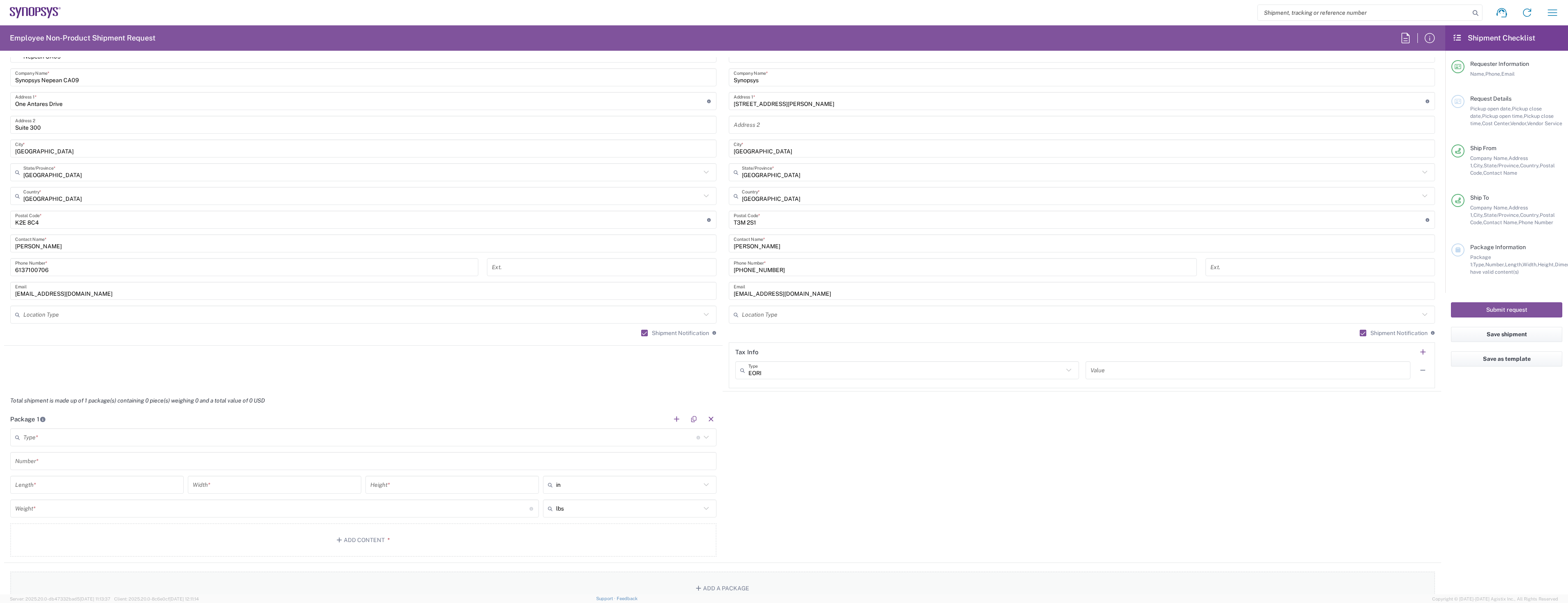
scroll to position [613, 0]
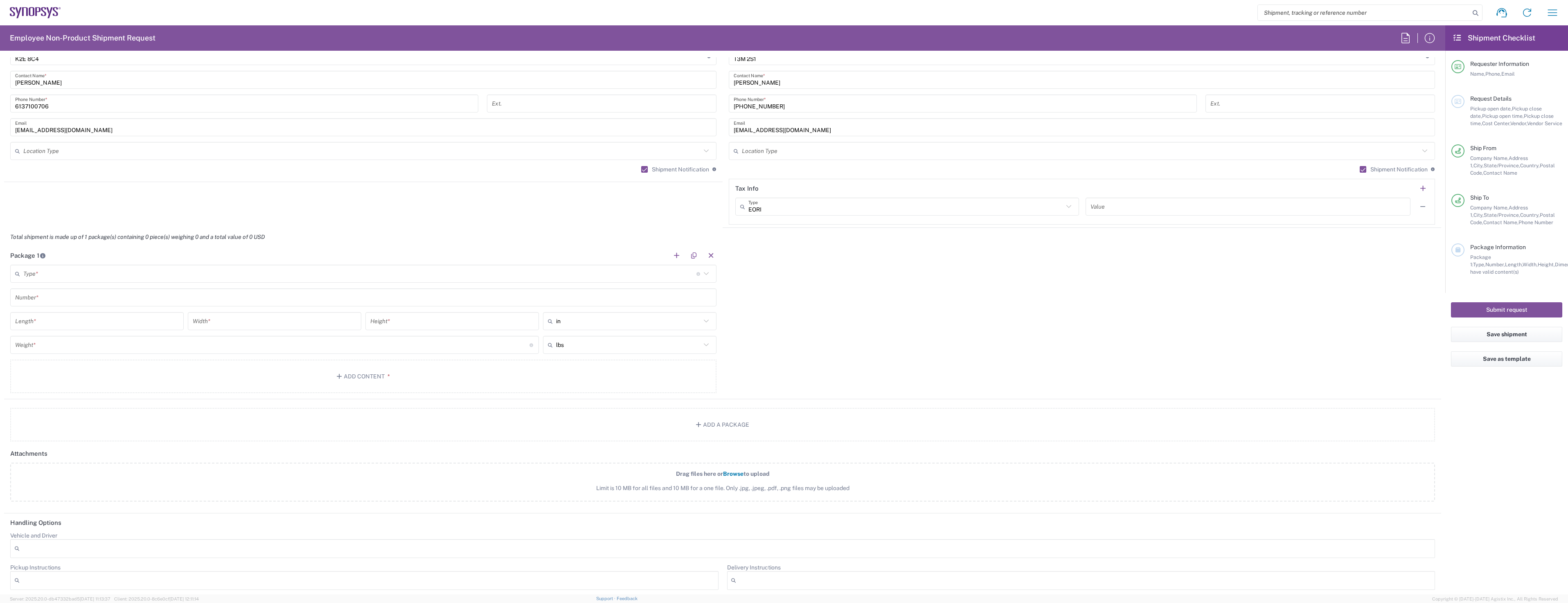
click at [175, 271] on input "text" at bounding box center [360, 274] width 673 height 15
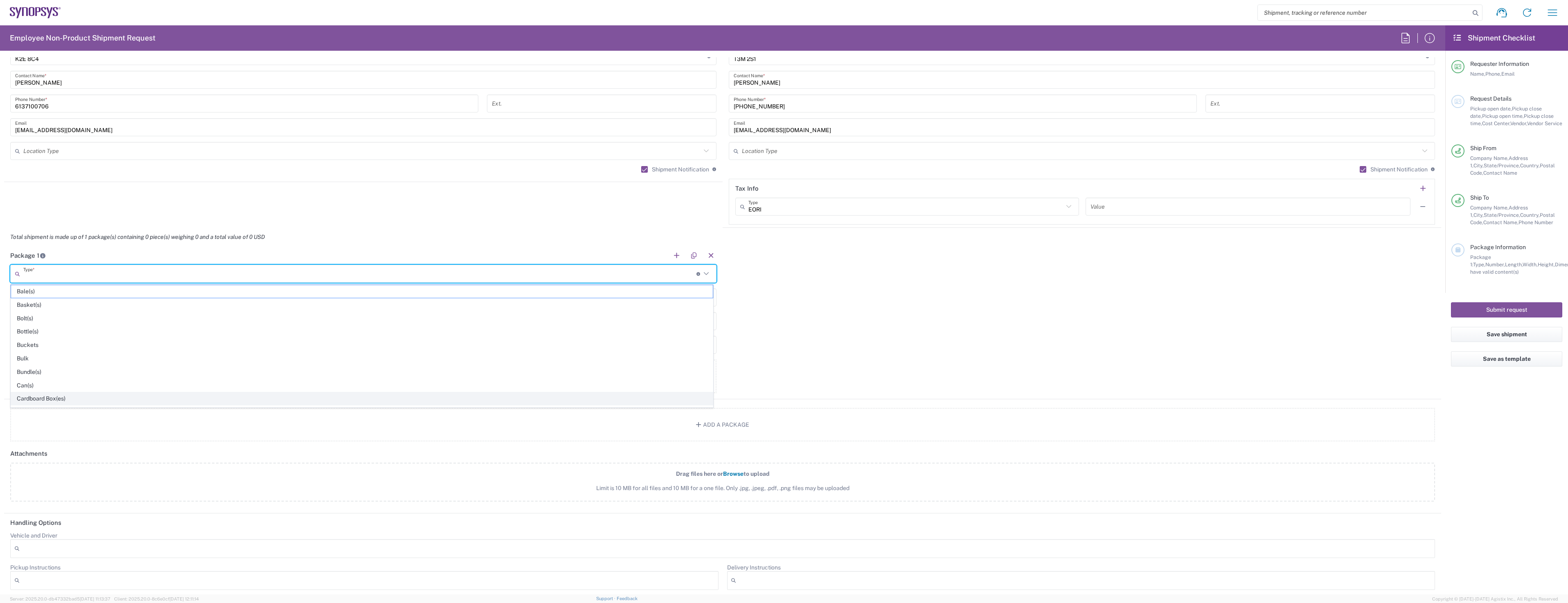
click at [102, 396] on span "Cardboard Box(es)" at bounding box center [362, 399] width 702 height 13
type input "Cardboard Box(es)"
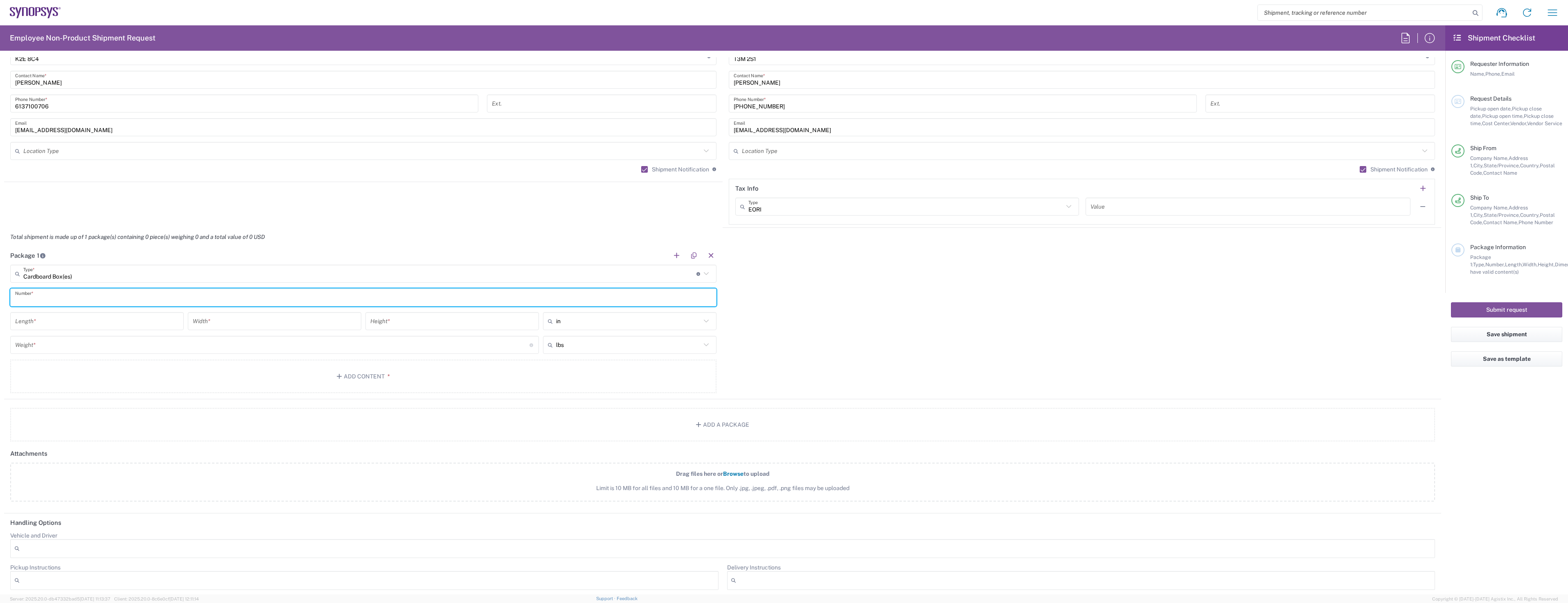
click at [61, 298] on input "text" at bounding box center [363, 298] width 696 height 15
type input "1"
click at [69, 322] on input "number" at bounding box center [97, 321] width 164 height 15
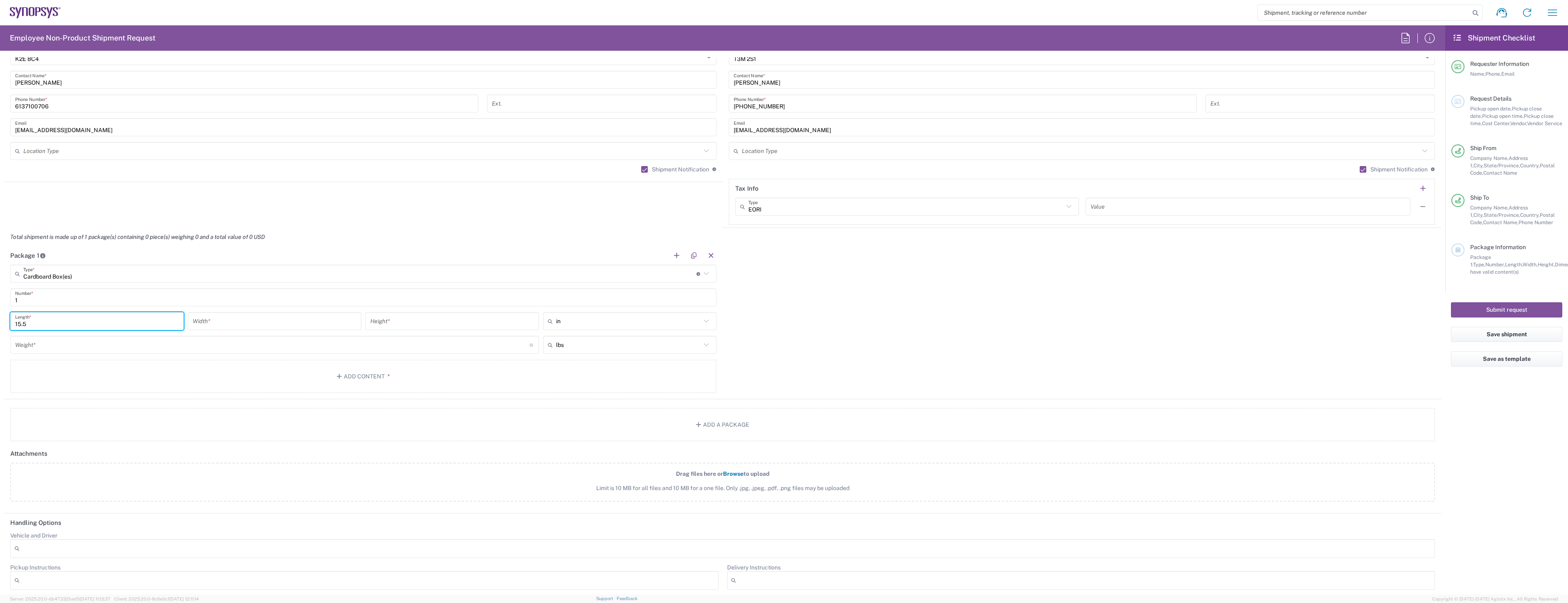
type input "15.5"
click at [226, 316] on input "number" at bounding box center [275, 321] width 164 height 15
type input "2.5"
click at [406, 324] on input "number" at bounding box center [452, 321] width 164 height 15
type input "13.5"
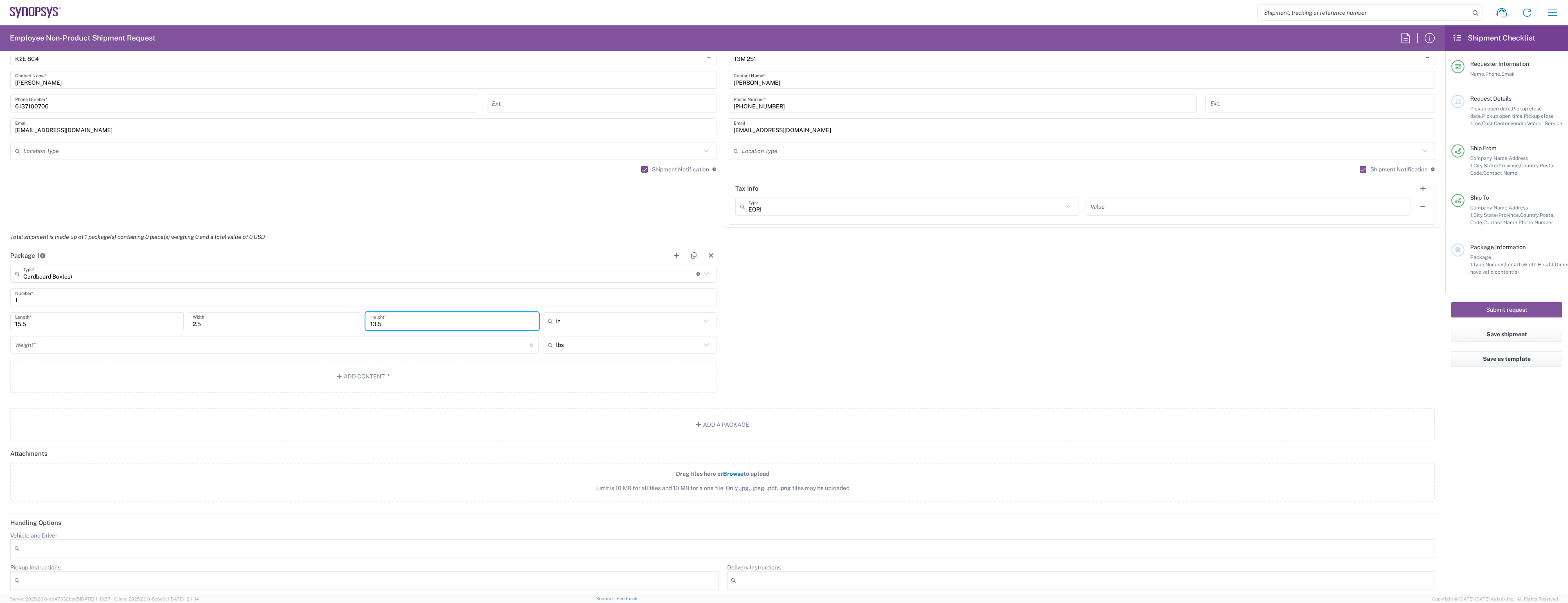
click at [88, 342] on input "number" at bounding box center [272, 345] width 514 height 15
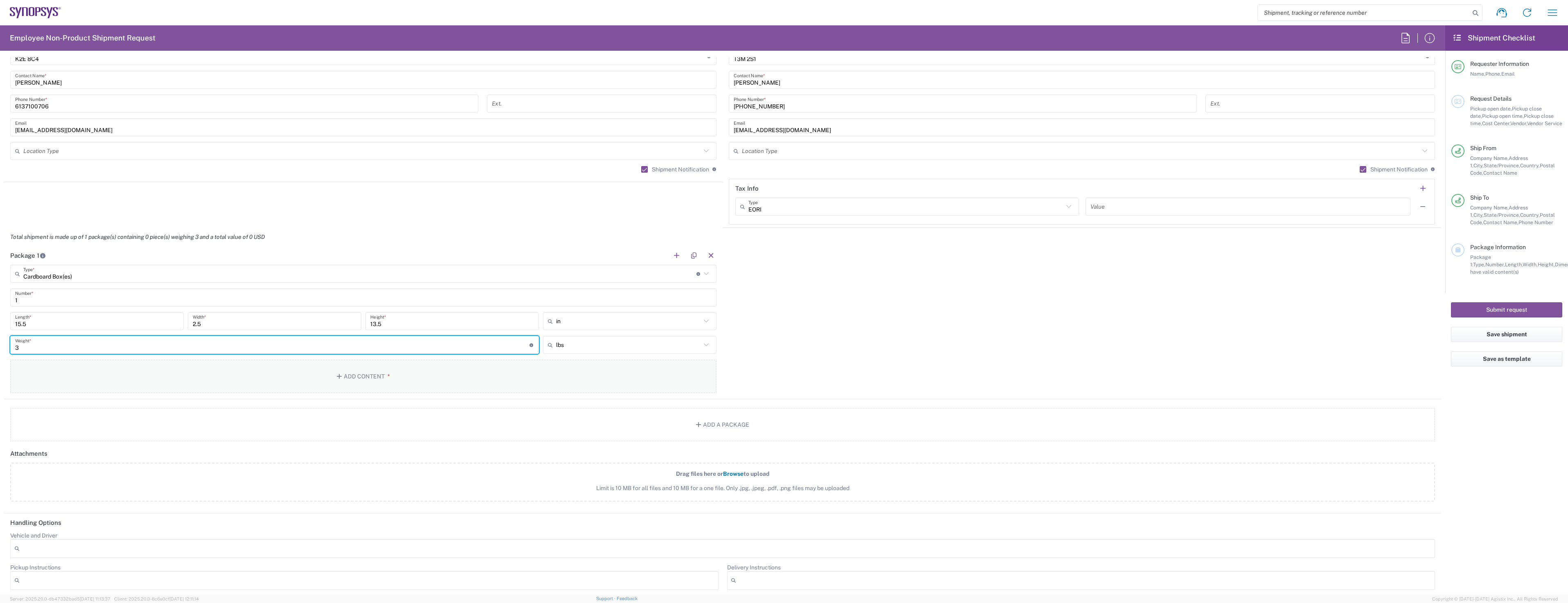
type input "3"
click at [197, 381] on button "Add Content *" at bounding box center [363, 376] width 706 height 33
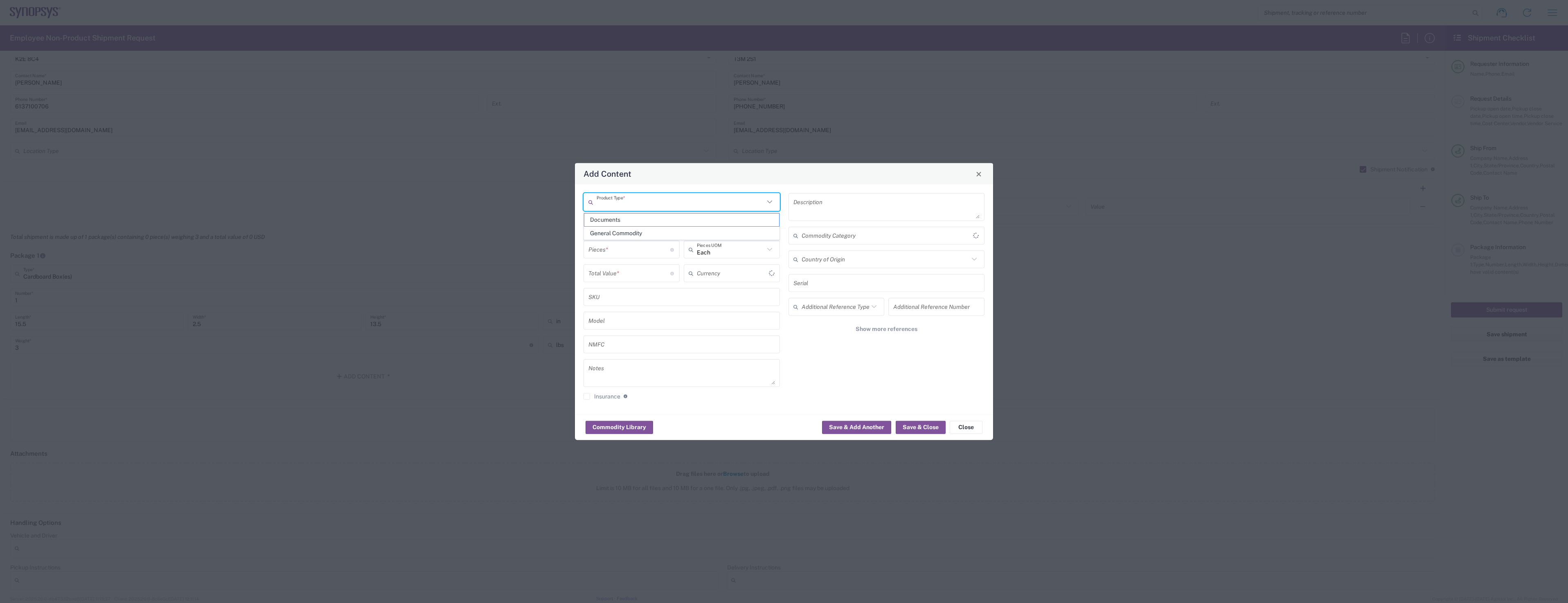
click at [643, 204] on input "text" at bounding box center [681, 202] width 168 height 15
type input "US Dollar"
click at [628, 228] on span "General Commodity" at bounding box center [682, 233] width 195 height 13
type input "General Commodity"
click at [628, 226] on input "text" at bounding box center [682, 226] width 187 height 15
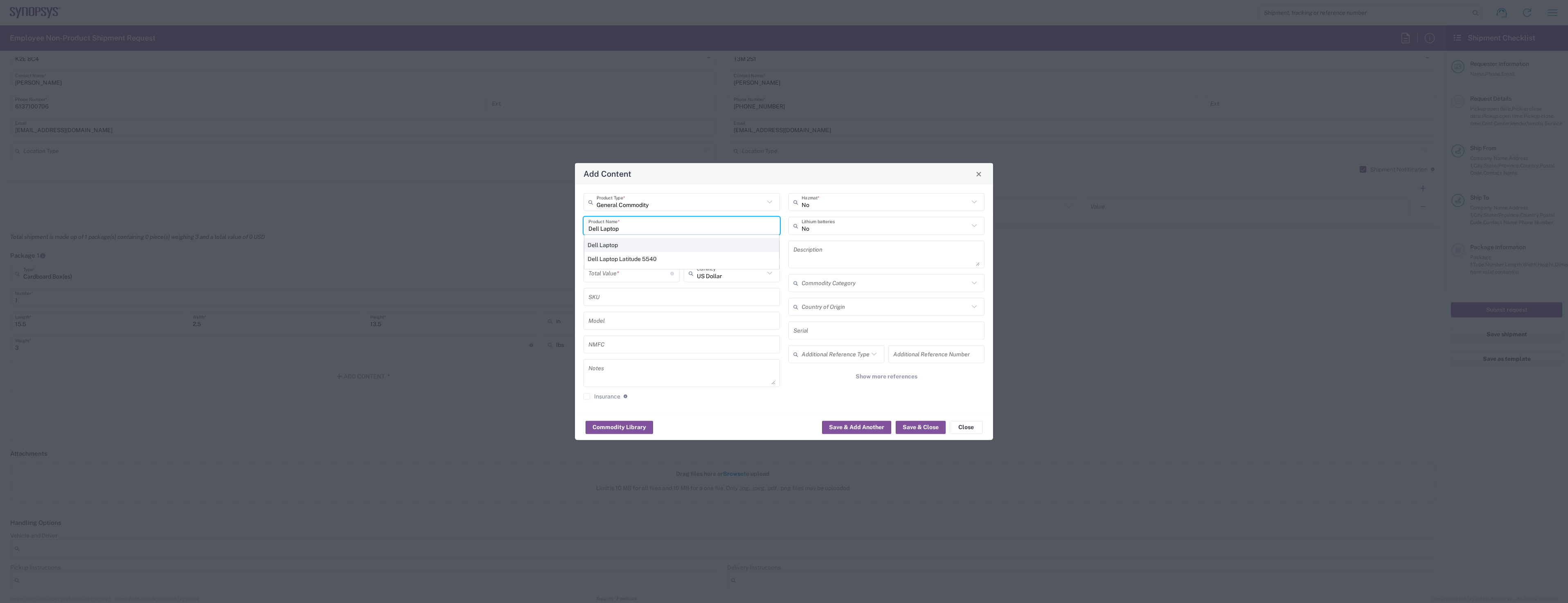
type input "Dell Laptop"
click at [622, 245] on div "Dell Laptop" at bounding box center [682, 245] width 195 height 14
type textarea "Dell Laptop"
click at [622, 254] on input "number" at bounding box center [629, 249] width 82 height 15
type input "1"
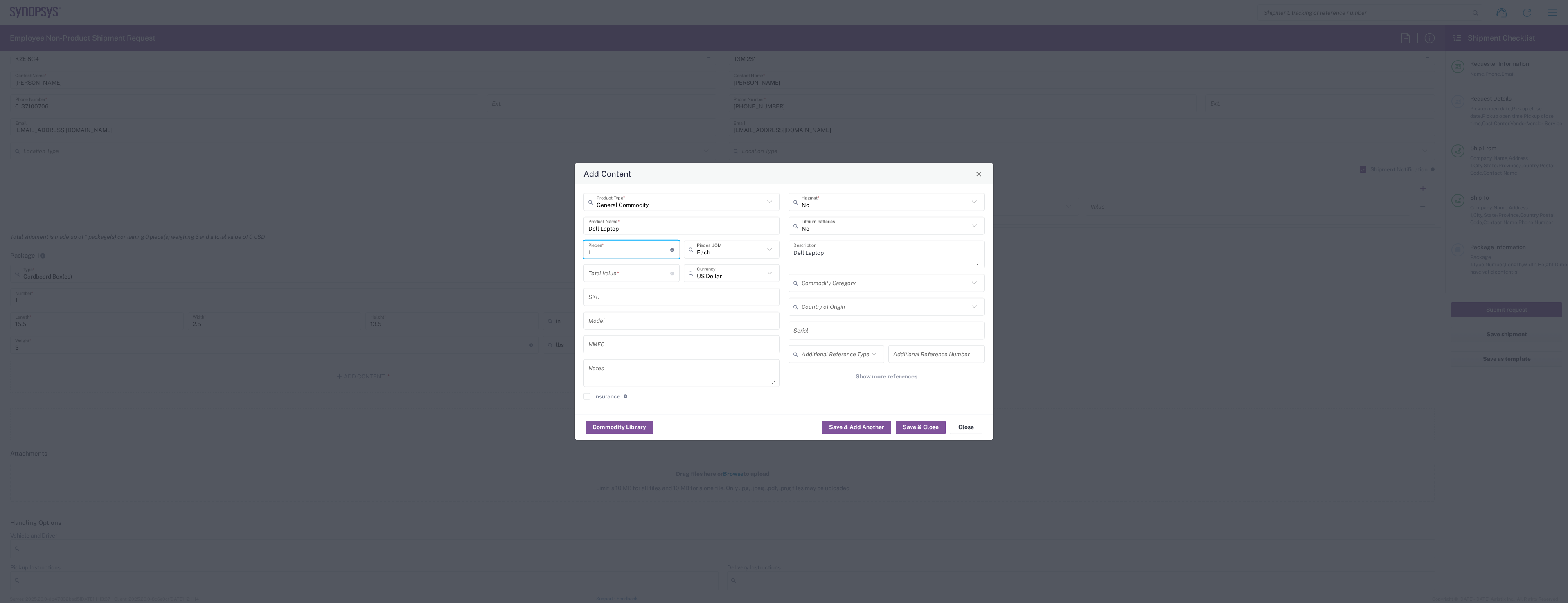
click at [613, 273] on input "number" at bounding box center [629, 273] width 82 height 15
type input "500"
click at [914, 424] on button "Save & Close" at bounding box center [921, 427] width 50 height 13
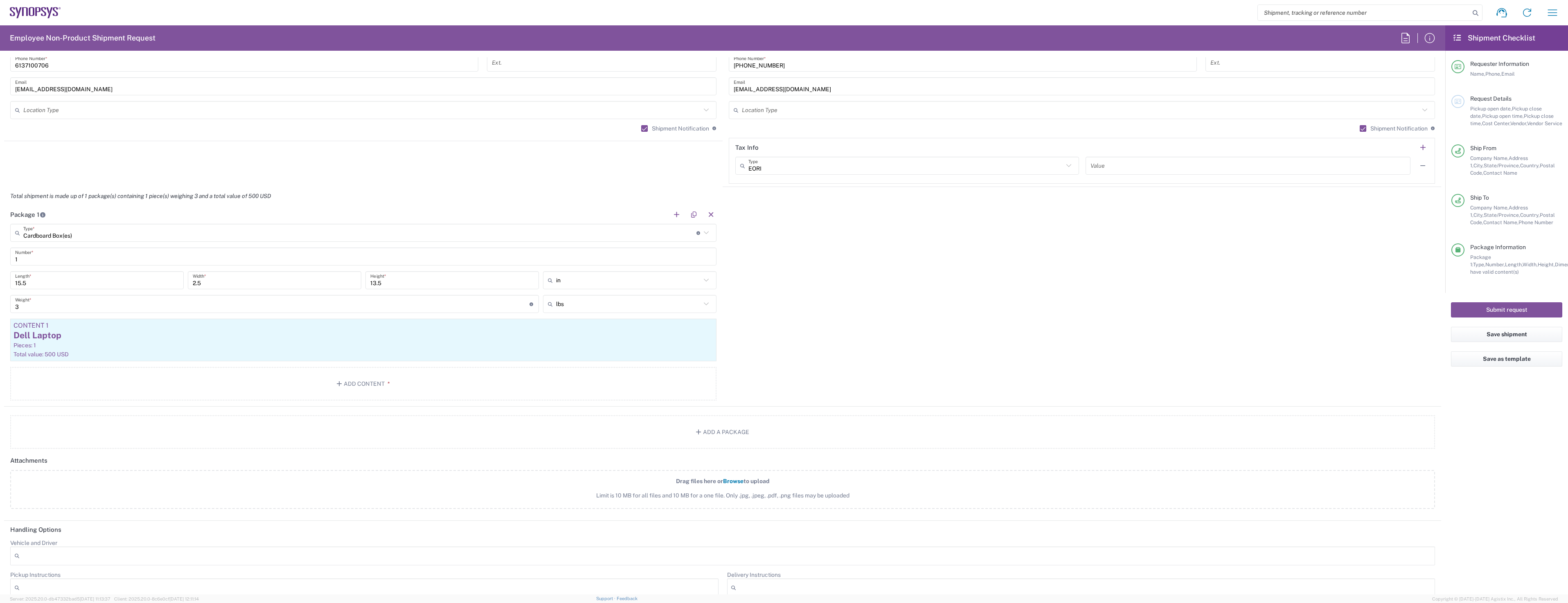
scroll to position [695, 0]
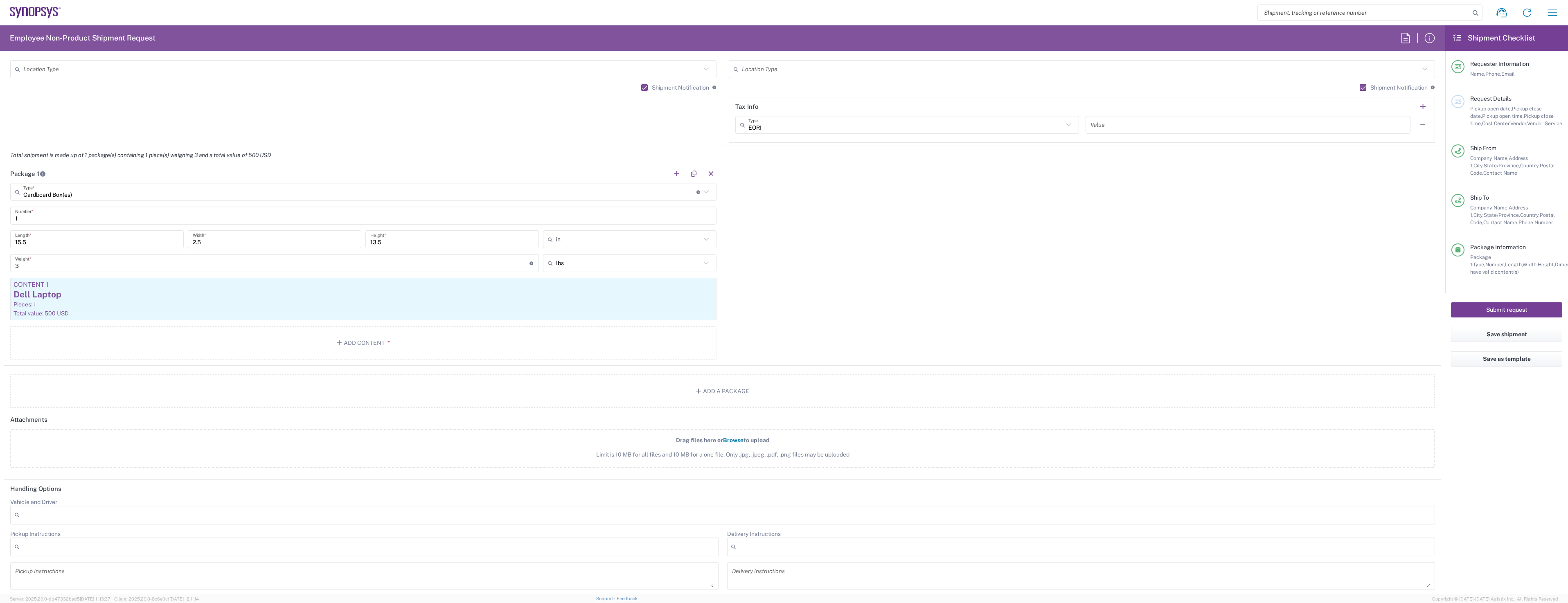
click at [1490, 310] on button "Submit request" at bounding box center [1507, 310] width 111 height 15
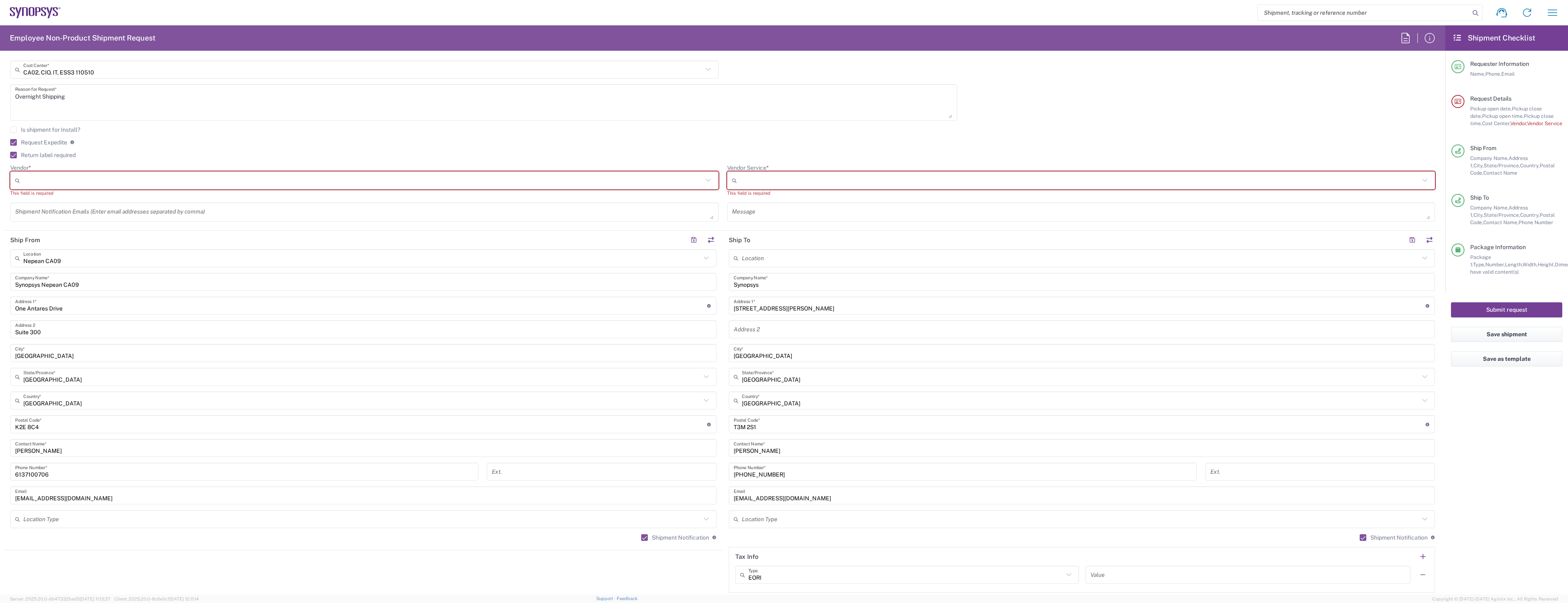
scroll to position [171, 0]
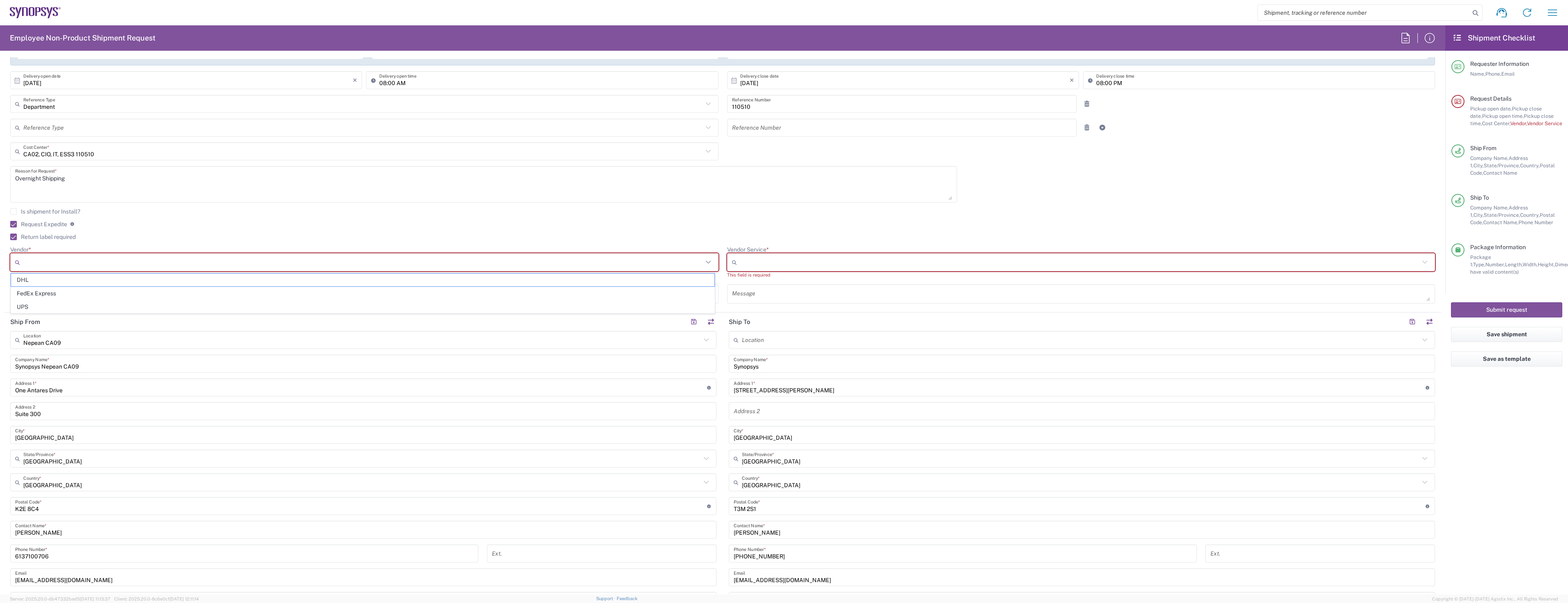
click at [74, 258] on input "Vendor *" at bounding box center [363, 262] width 680 height 13
click at [44, 293] on span "FedEx Express" at bounding box center [363, 293] width 704 height 13
type input "FedEx Express"
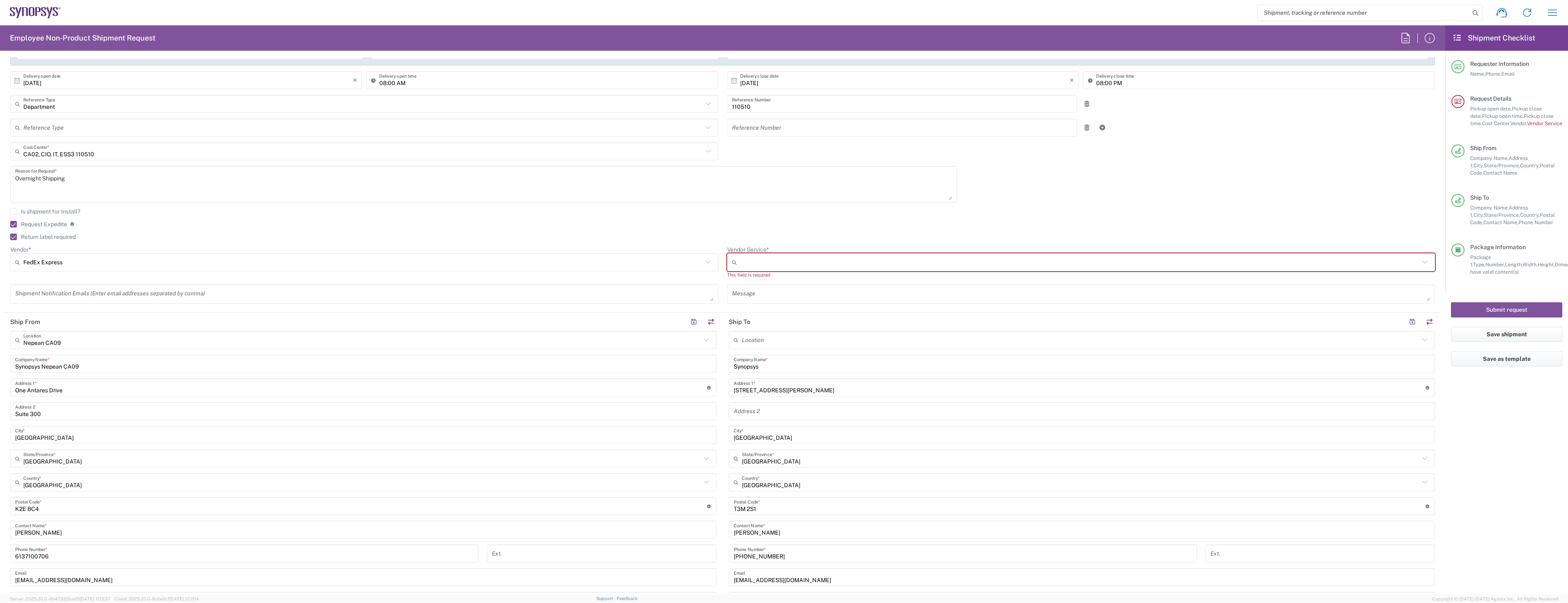
click at [771, 256] on input "Vendor Service *" at bounding box center [1080, 262] width 680 height 13
click at [788, 375] on span "FEDEX_PRIORITY_EXPRESS" at bounding box center [1077, 374] width 704 height 13
type input "FEDEX_PRIORITY_EXPRESS"
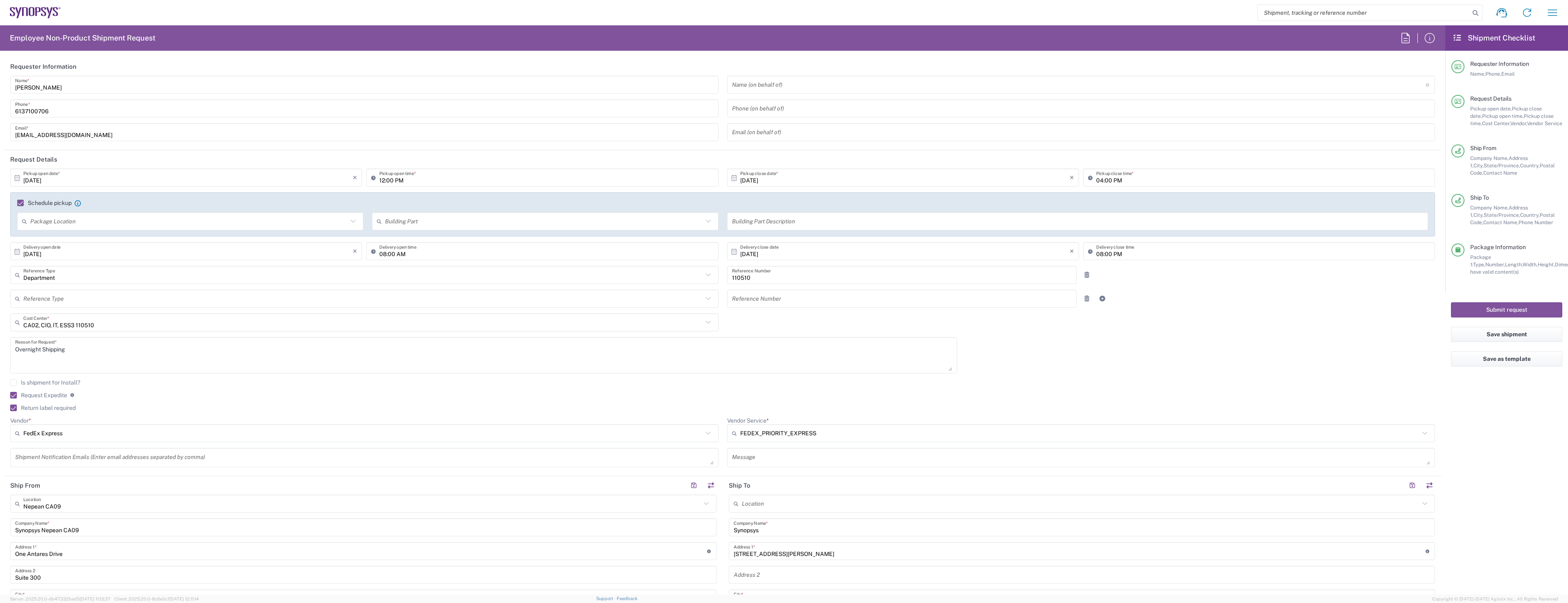
scroll to position [164, 0]
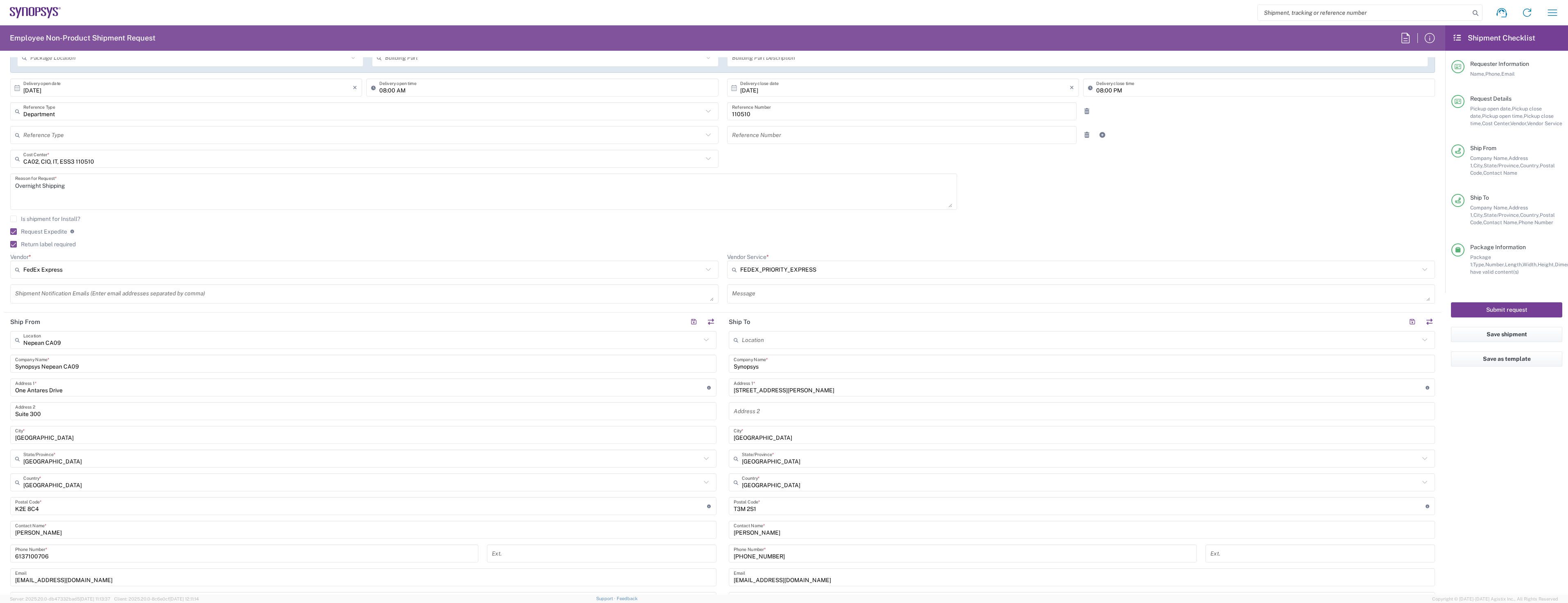
click at [1489, 308] on button "Submit request" at bounding box center [1507, 310] width 111 height 15
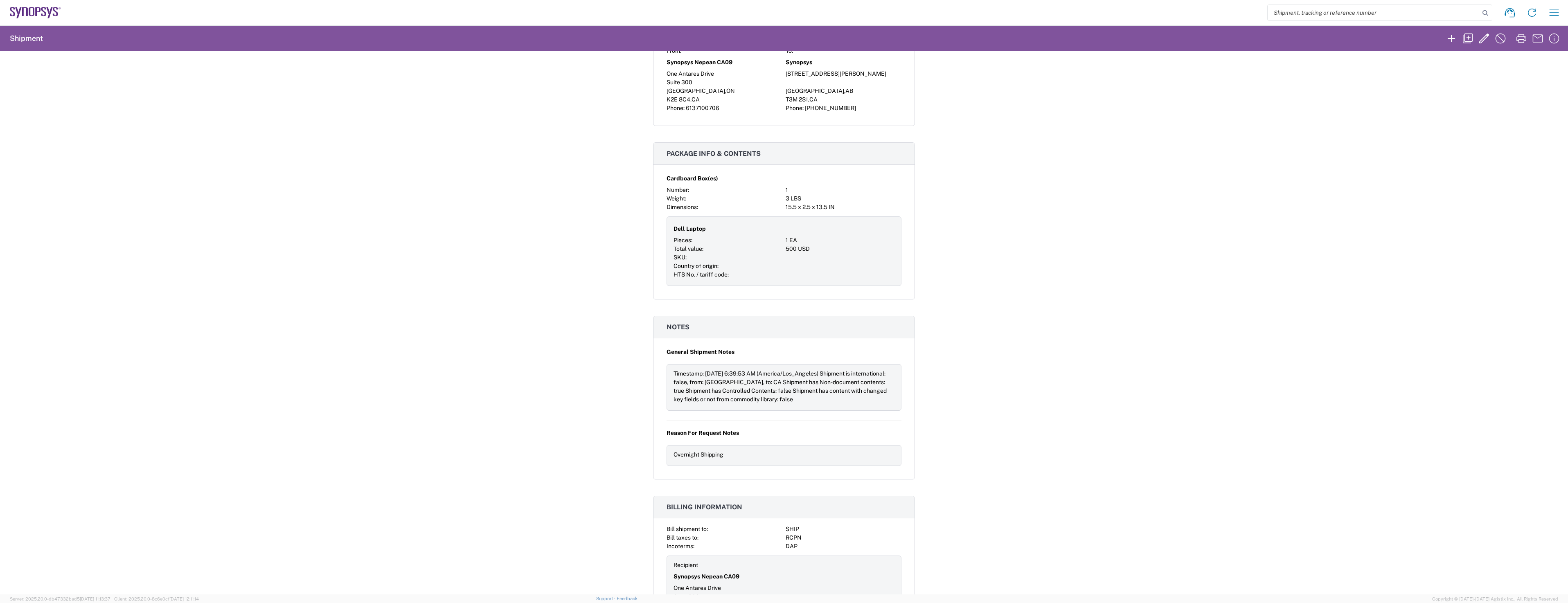
scroll to position [380, 0]
